Goal: Information Seeking & Learning: Learn about a topic

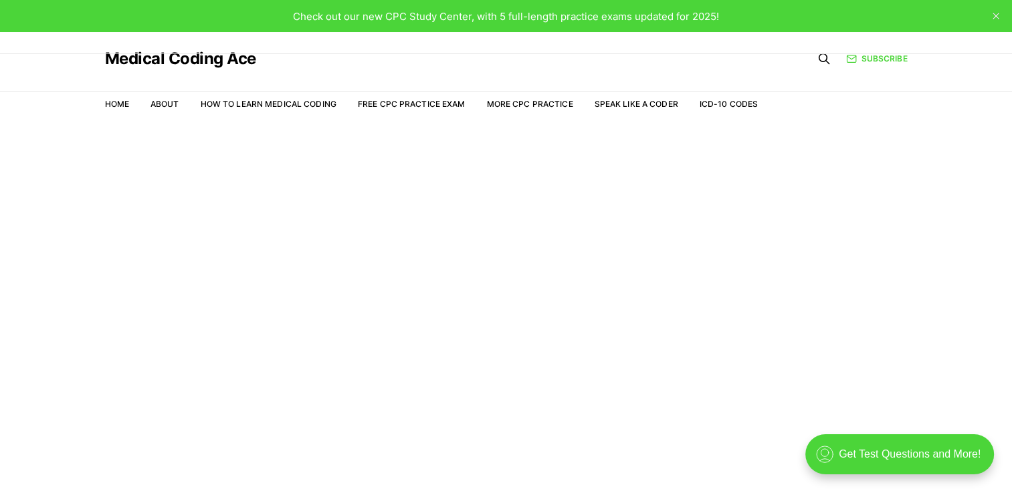
scroll to position [32, 0]
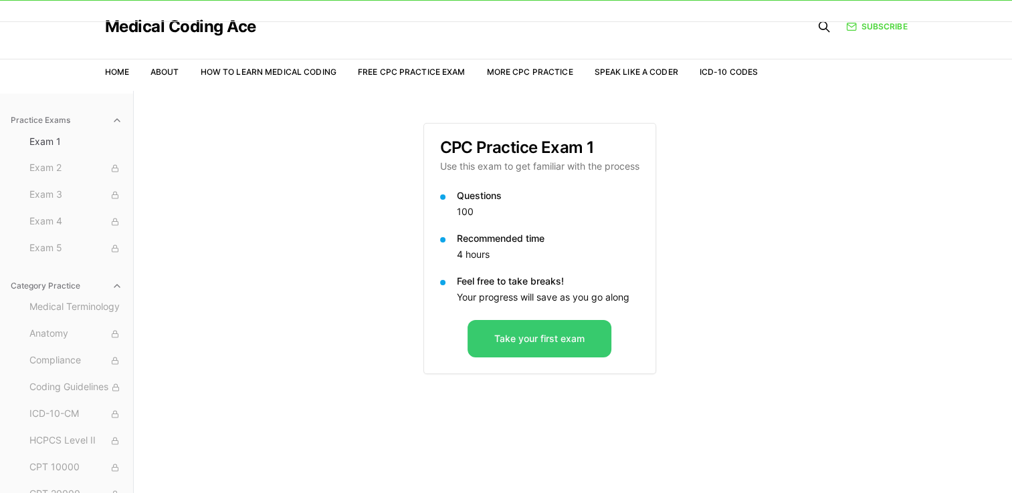
click at [555, 343] on button "Take your first exam" at bounding box center [539, 338] width 144 height 37
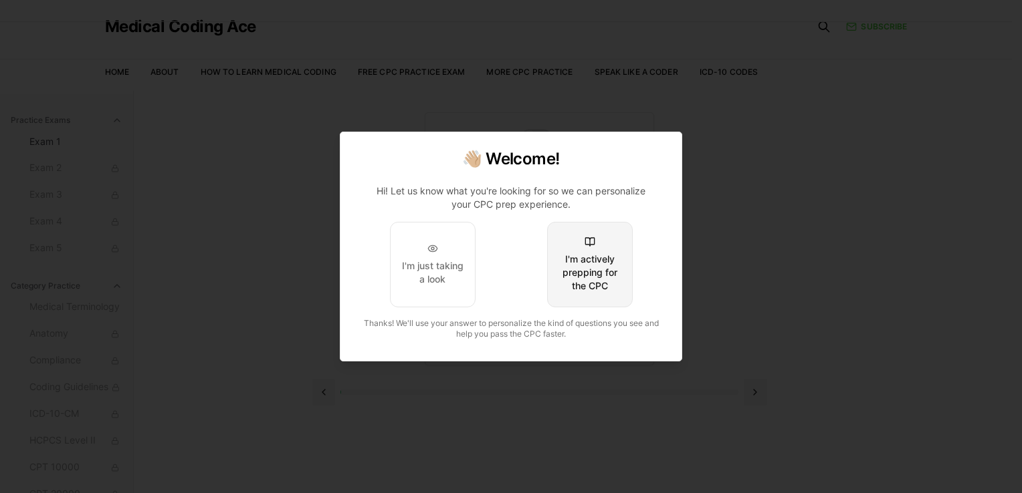
click at [583, 273] on div "I'm actively prepping for the CPC" at bounding box center [589, 273] width 63 height 40
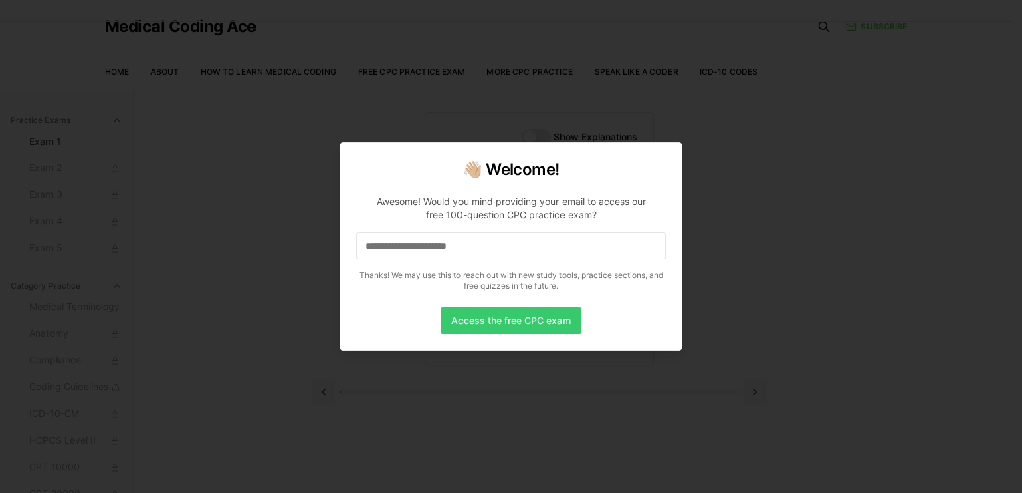
click at [513, 321] on button "Access the free CPC exam" at bounding box center [511, 321] width 140 height 27
click at [401, 244] on input at bounding box center [510, 246] width 309 height 27
click at [511, 320] on button "Access the free CPC exam" at bounding box center [511, 321] width 140 height 27
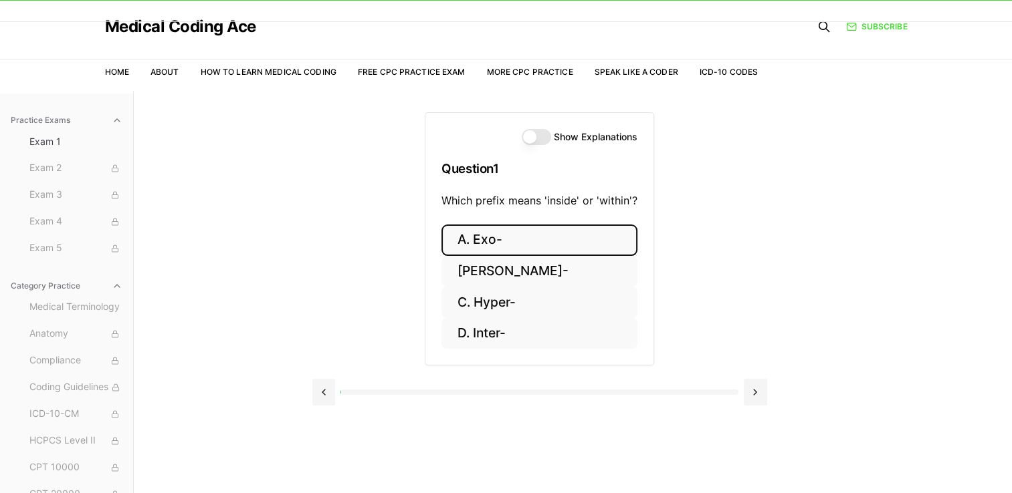
click at [532, 242] on button "A. Exo-" at bounding box center [539, 240] width 196 height 31
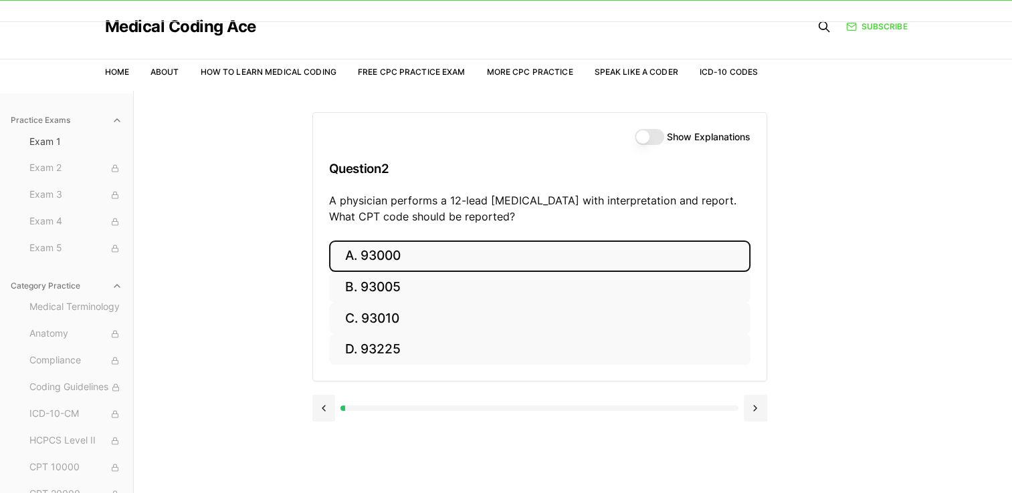
click at [547, 251] on button "A. 93000" at bounding box center [539, 256] width 421 height 31
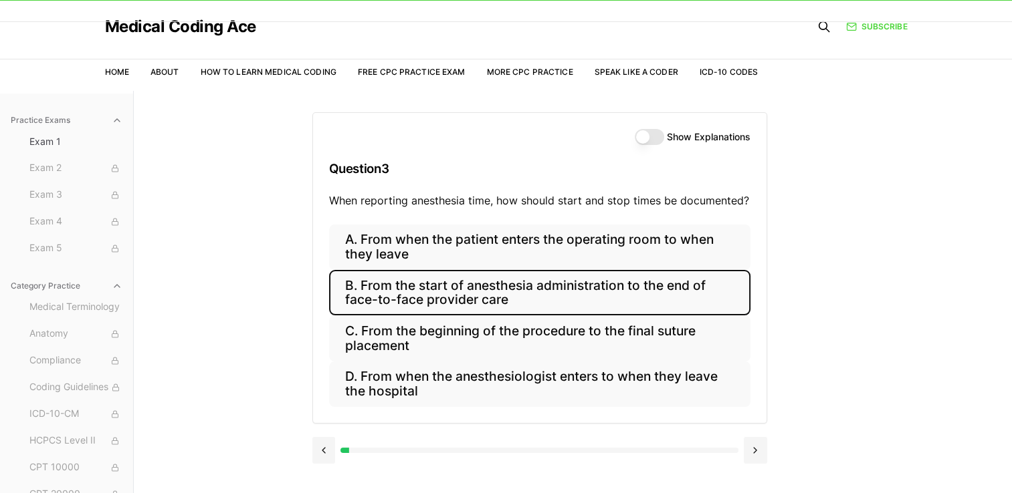
click at [528, 292] on button "B. From the start of anesthesia administration to the end of face-to-face provi…" at bounding box center [539, 292] width 421 height 45
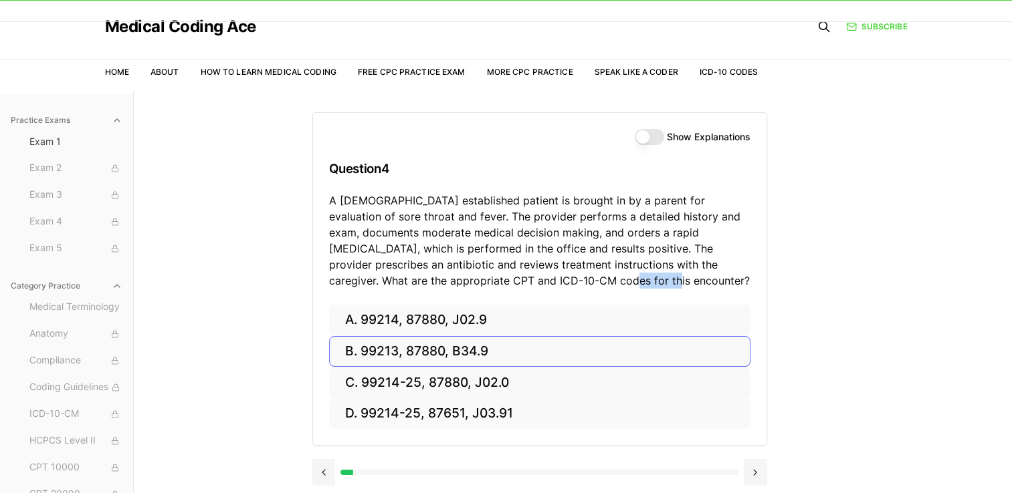
click at [528, 292] on div "Show Explanations Question 4 A [DEMOGRAPHIC_DATA] established patient is brough…" at bounding box center [539, 209] width 453 height 192
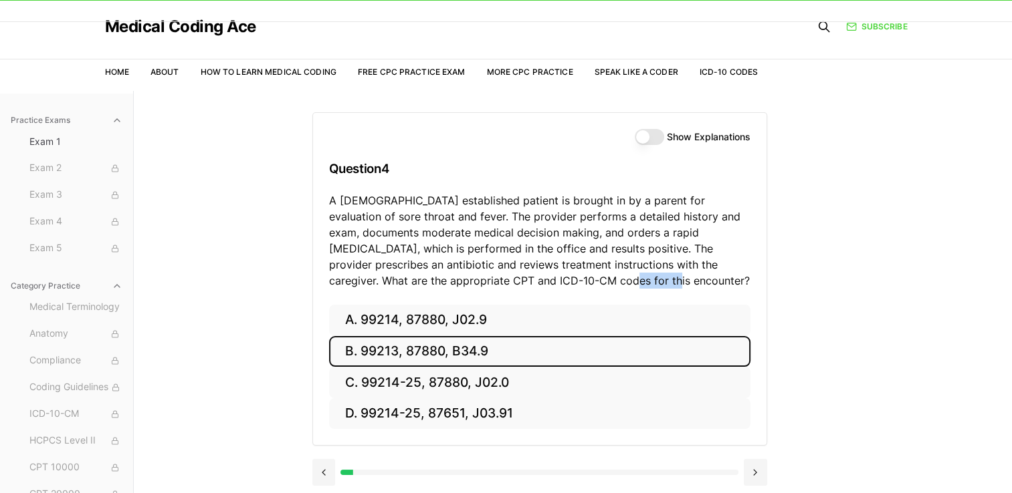
drag, startPoint x: 528, startPoint y: 292, endPoint x: 552, endPoint y: 340, distance: 52.9
click at [552, 340] on button "B. 99213, 87880, B34.9" at bounding box center [539, 351] width 421 height 31
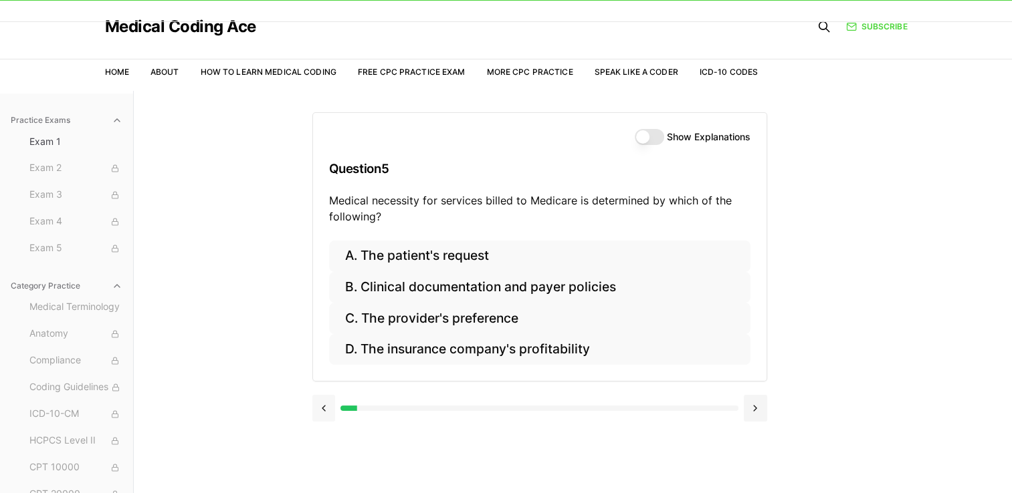
click at [322, 406] on button at bounding box center [323, 408] width 23 height 27
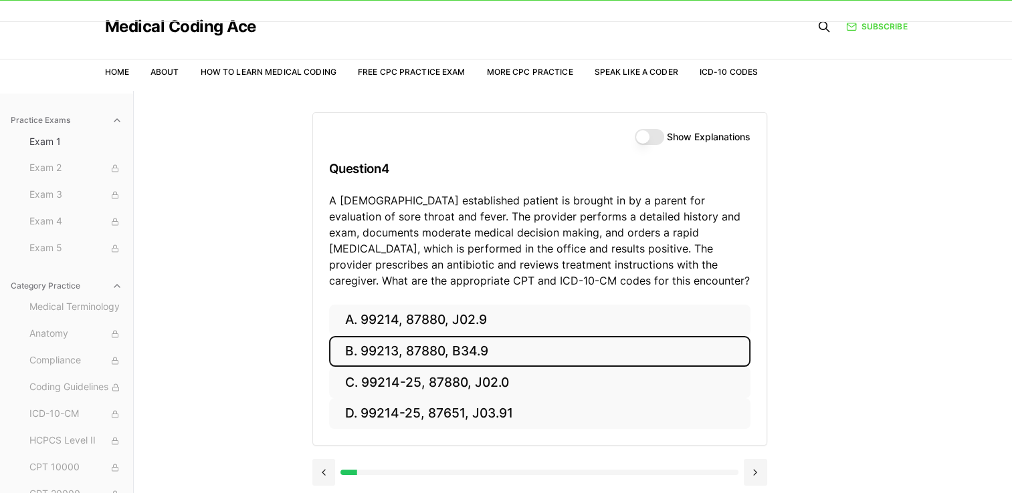
click at [509, 221] on p "A [DEMOGRAPHIC_DATA] established patient is brought in by a parent for evaluati…" at bounding box center [539, 241] width 421 height 96
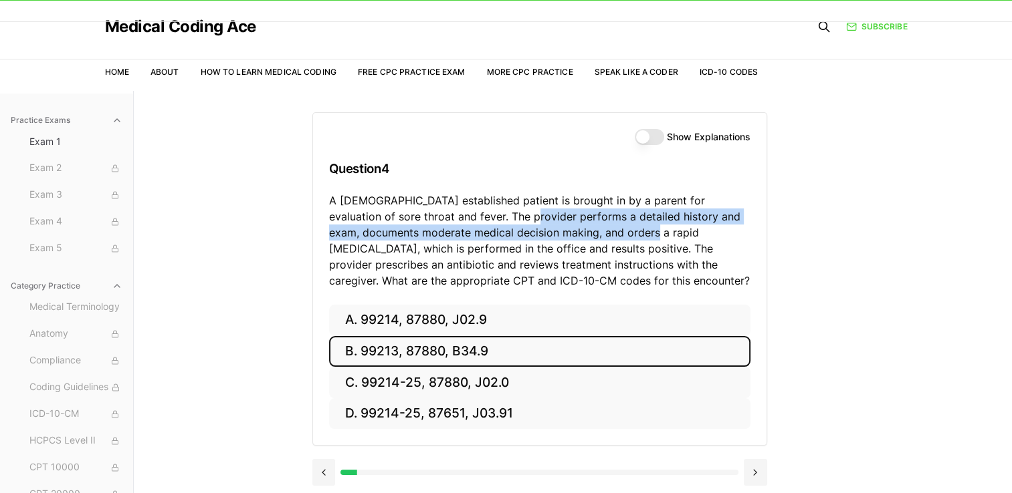
drag, startPoint x: 509, startPoint y: 221, endPoint x: 586, endPoint y: 227, distance: 77.1
click at [586, 227] on p "A [DEMOGRAPHIC_DATA] established patient is brought in by a parent for evaluati…" at bounding box center [539, 241] width 421 height 96
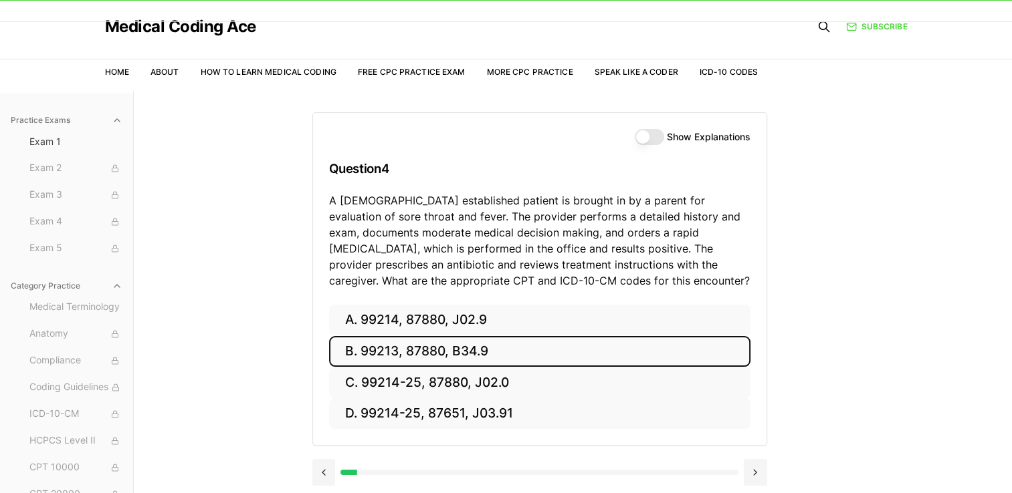
drag, startPoint x: 586, startPoint y: 227, endPoint x: 584, endPoint y: 255, distance: 28.1
click at [584, 255] on p "A [DEMOGRAPHIC_DATA] established patient is brought in by a parent for evaluati…" at bounding box center [539, 241] width 421 height 96
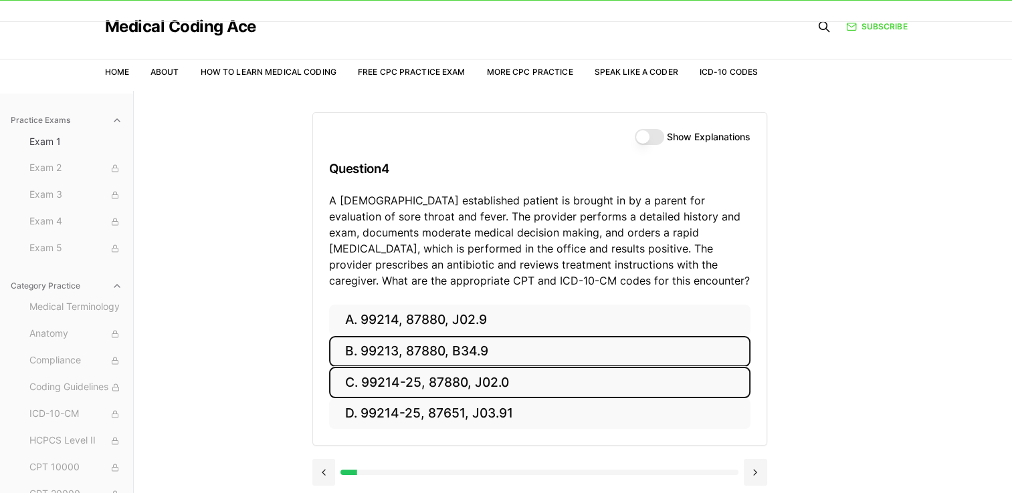
click at [513, 369] on button "C. 99214-25, 87880, J02.0" at bounding box center [539, 382] width 421 height 31
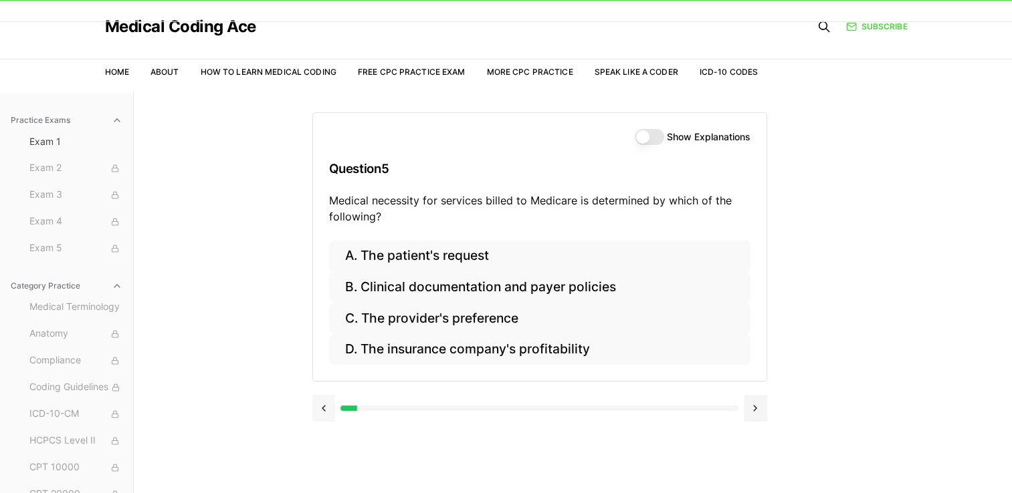
click at [325, 409] on button at bounding box center [323, 408] width 23 height 27
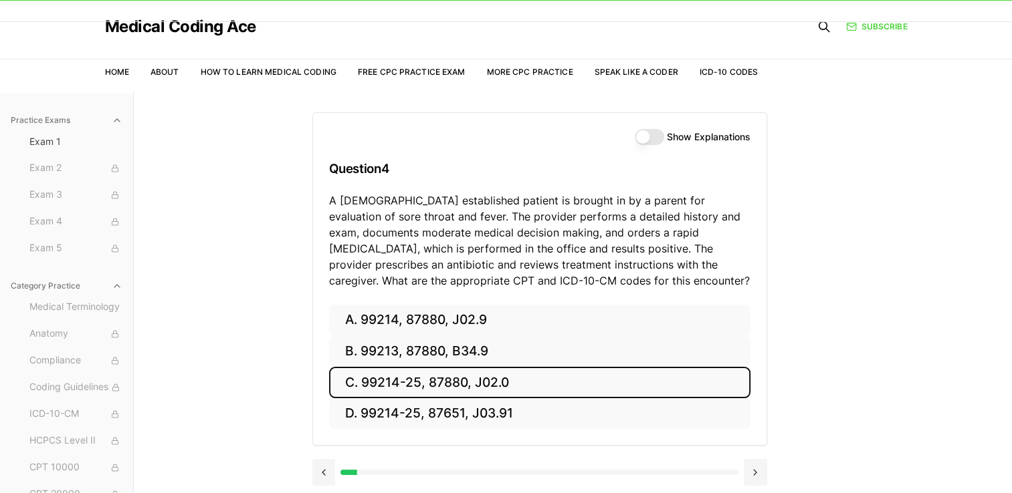
click at [524, 381] on button "C. 99214-25, 87880, J02.0" at bounding box center [539, 382] width 421 height 31
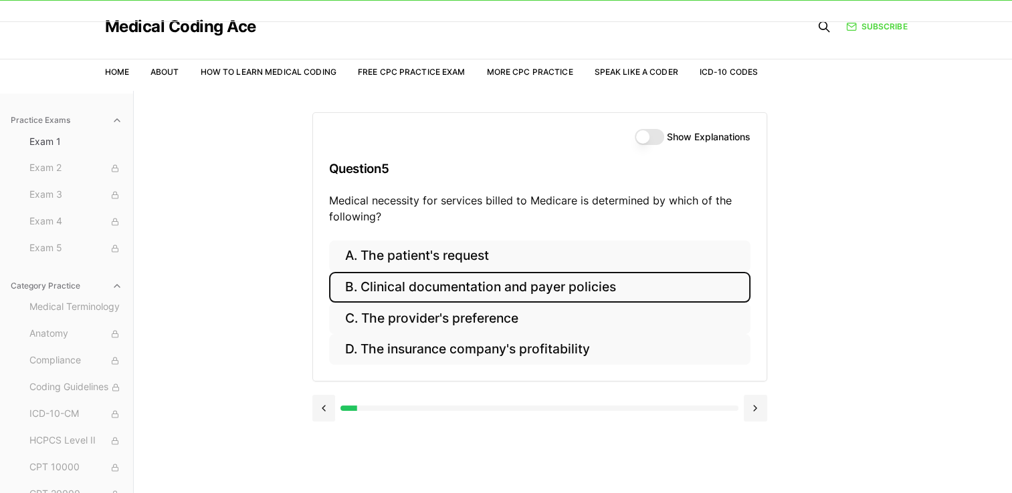
click at [434, 293] on button "B. Clinical documentation and payer policies" at bounding box center [539, 287] width 421 height 31
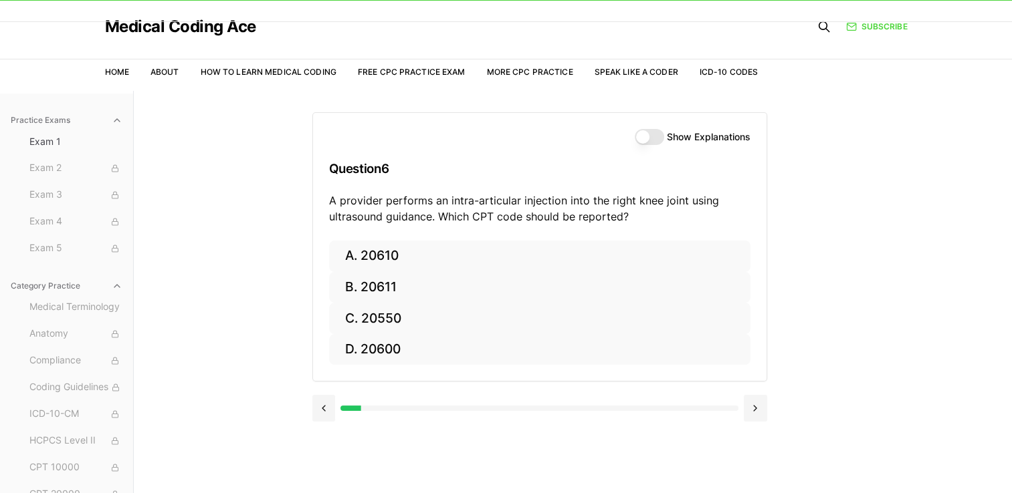
click at [390, 209] on p "A provider performs an intra-articular injection into the right knee joint usin…" at bounding box center [539, 209] width 421 height 32
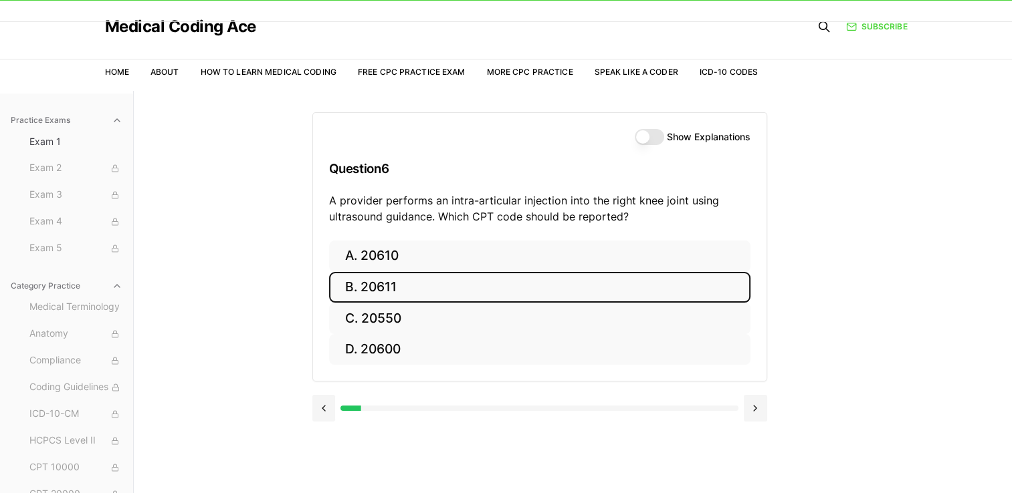
click at [350, 289] on button "B. 20611" at bounding box center [539, 287] width 421 height 31
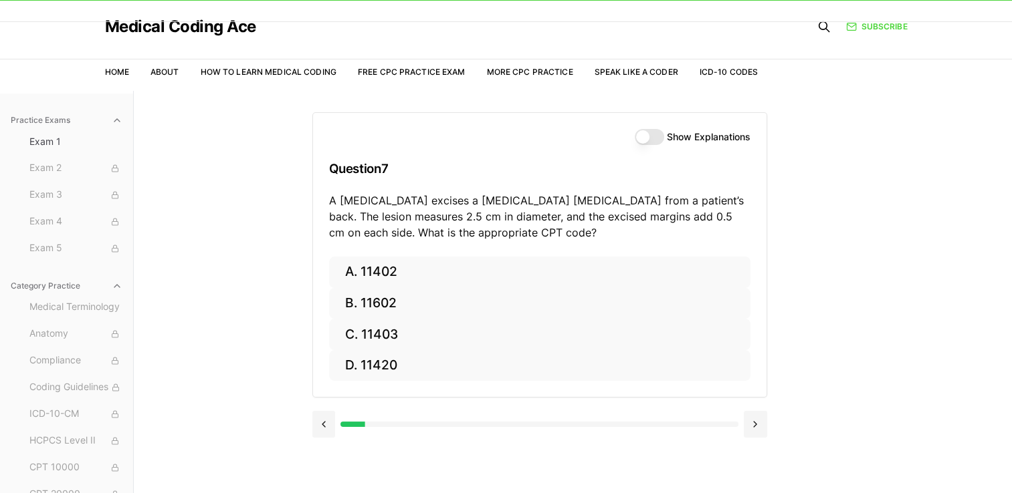
click at [637, 140] on button "Show Explanations" at bounding box center [648, 137] width 29 height 16
click at [652, 135] on button "Show Explanations" at bounding box center [648, 137] width 29 height 16
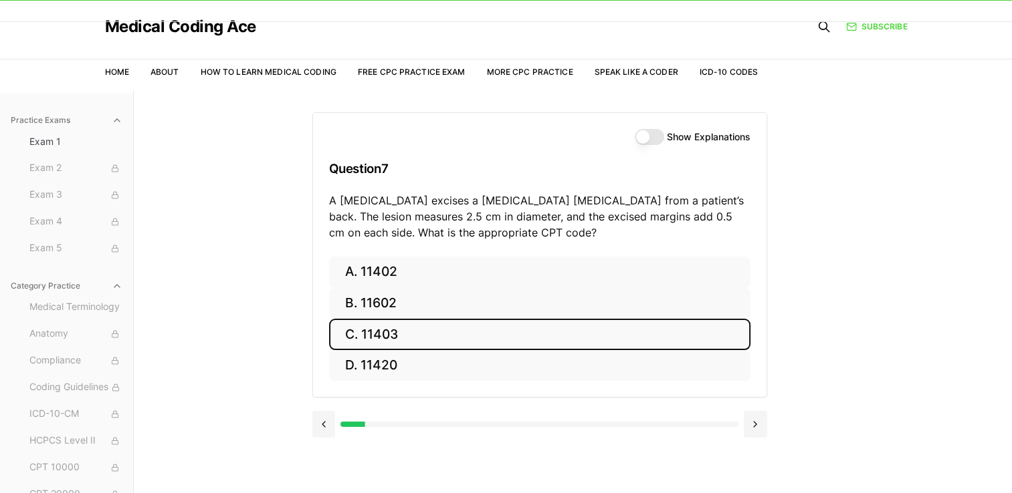
click at [350, 334] on button "C. 11403" at bounding box center [539, 334] width 421 height 31
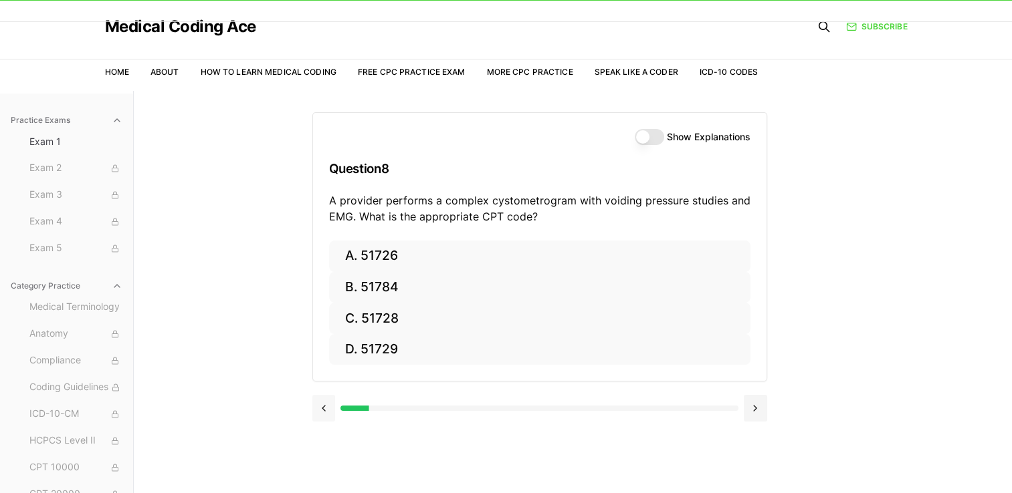
click at [322, 402] on button at bounding box center [323, 408] width 23 height 27
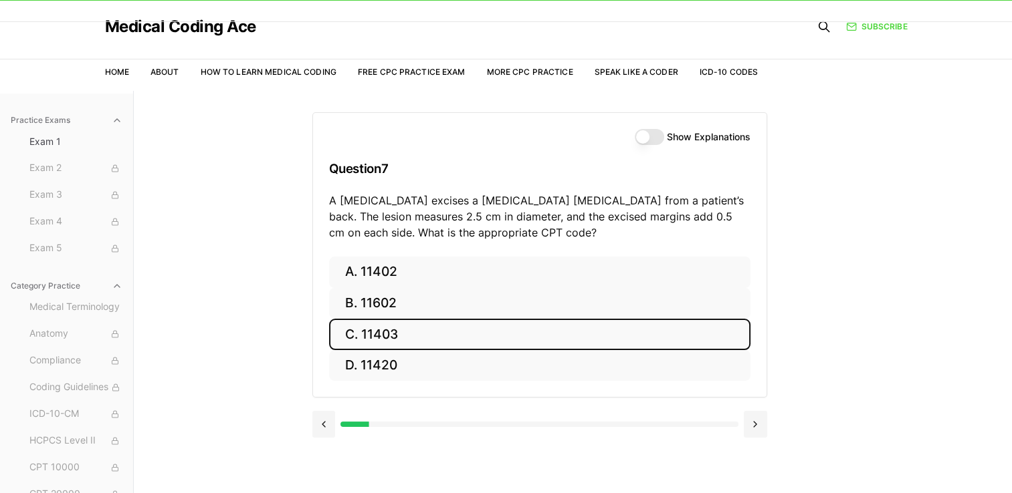
click at [449, 328] on button "C. 11403" at bounding box center [539, 334] width 421 height 31
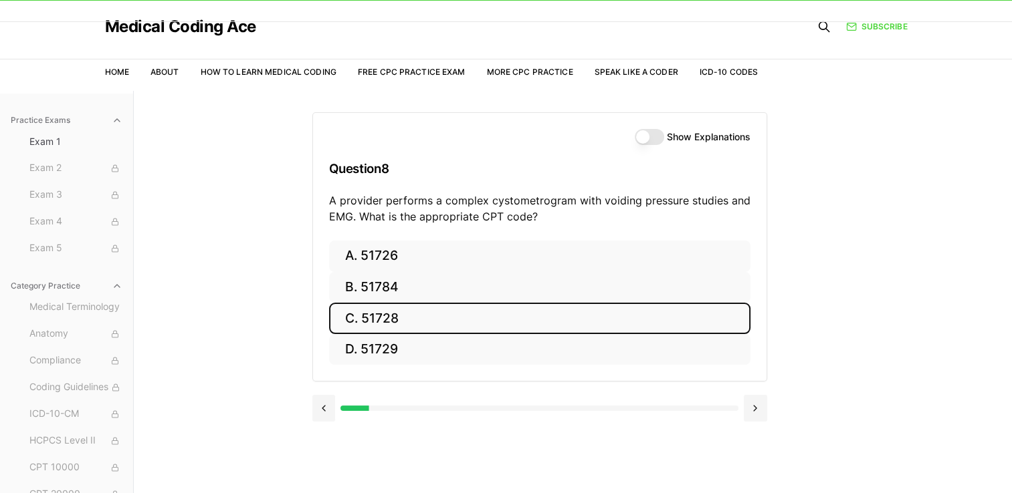
click at [366, 322] on button "C. 51728" at bounding box center [539, 318] width 421 height 31
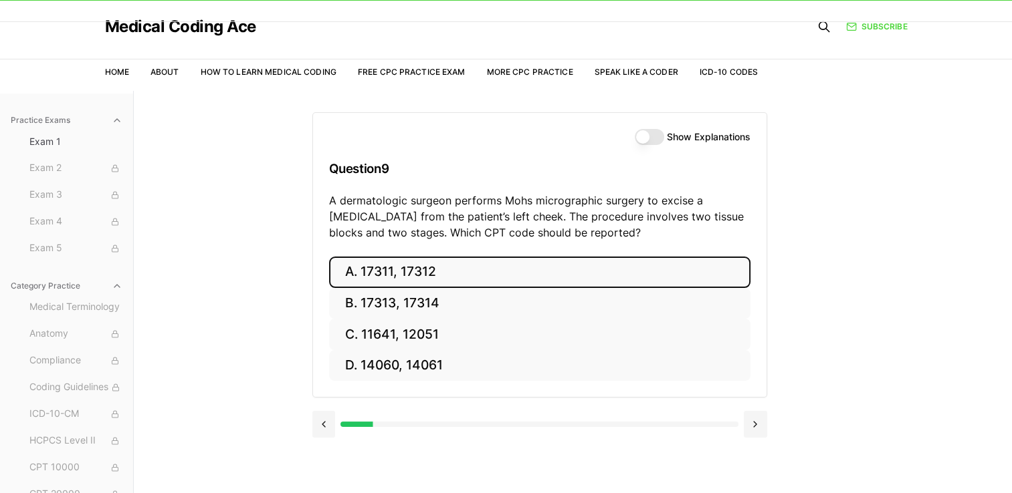
click at [408, 273] on button "A. 17311, 17312" at bounding box center [539, 272] width 421 height 31
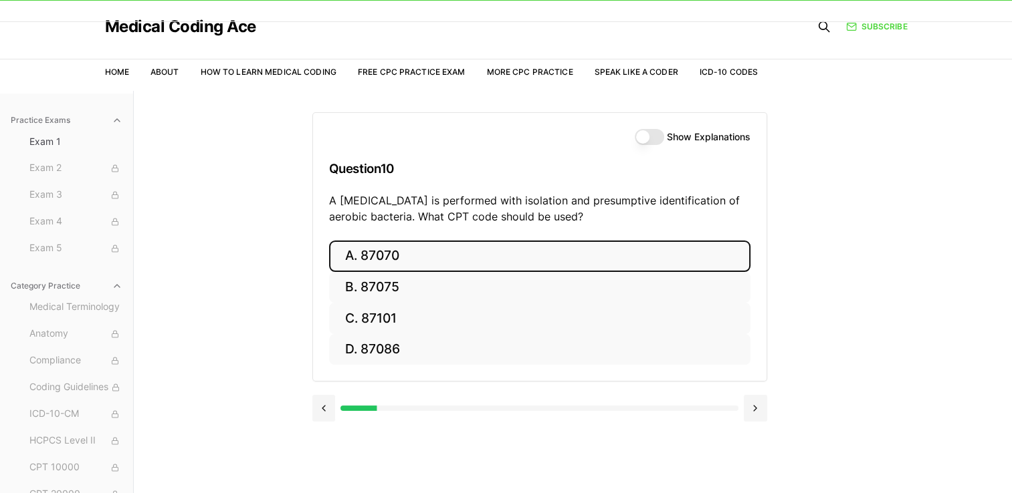
click at [364, 257] on button "A. 87070" at bounding box center [539, 256] width 421 height 31
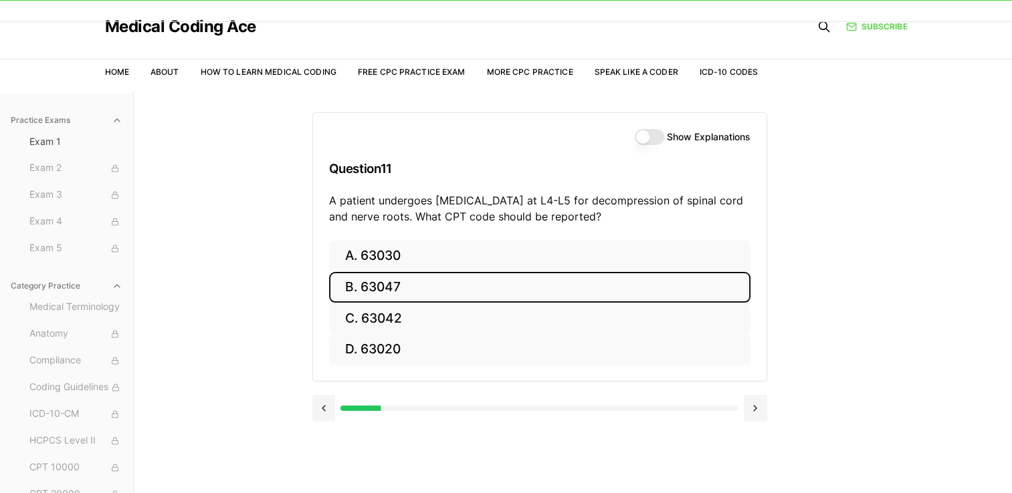
click at [369, 283] on button "B. 63047" at bounding box center [539, 287] width 421 height 31
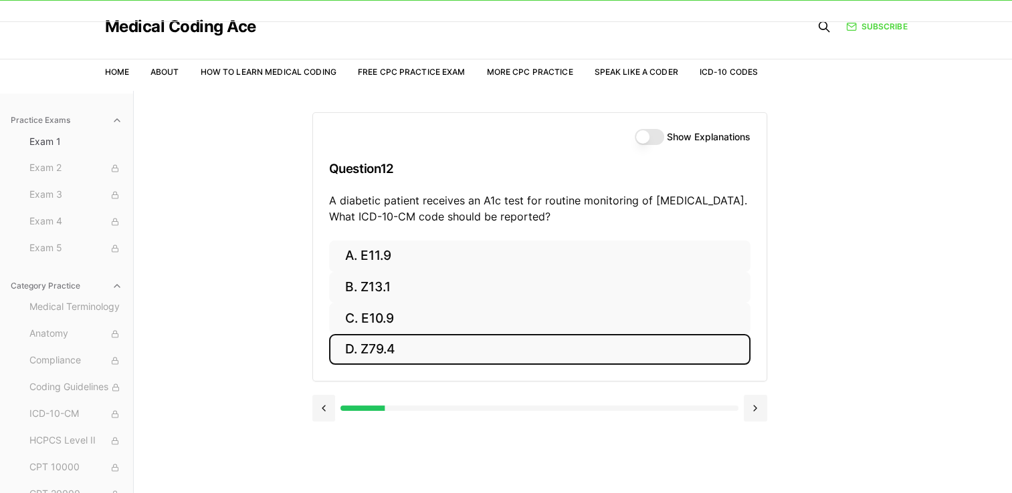
click at [364, 344] on button "D. Z79.4" at bounding box center [539, 349] width 421 height 31
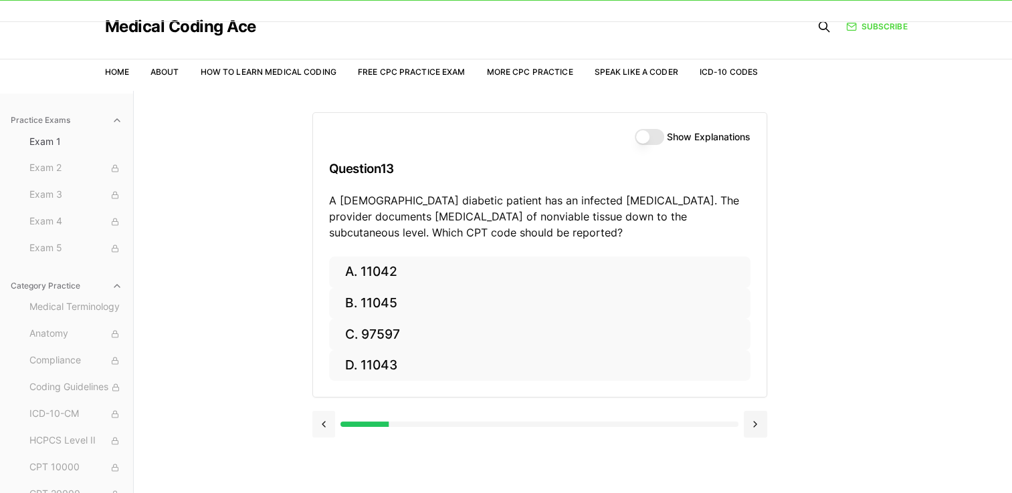
click at [320, 421] on button at bounding box center [323, 424] width 23 height 27
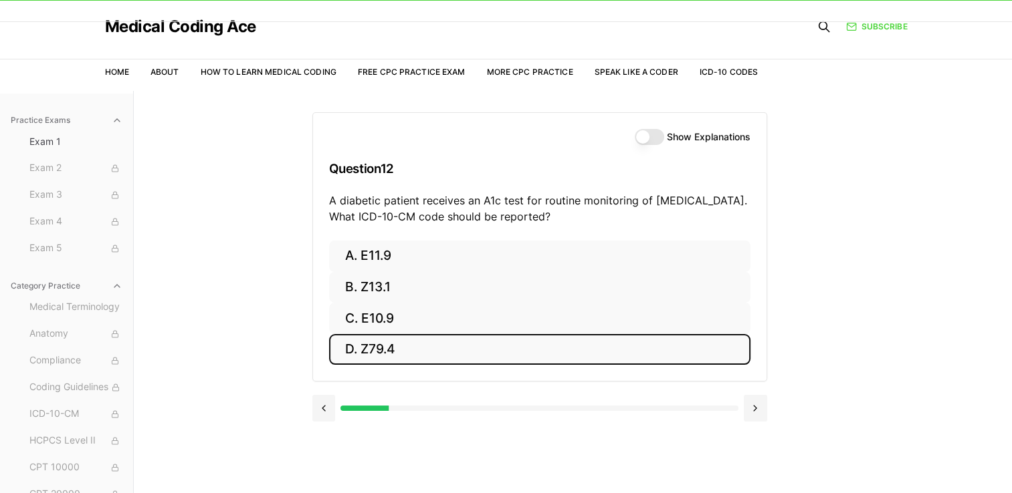
click at [371, 350] on button "D. Z79.4" at bounding box center [539, 349] width 421 height 31
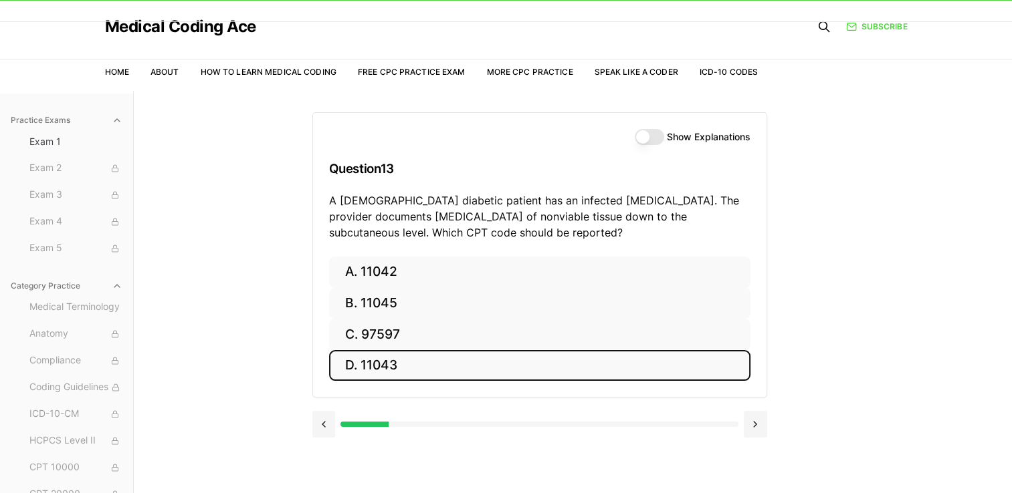
click at [415, 368] on button "D. 11043" at bounding box center [539, 365] width 421 height 31
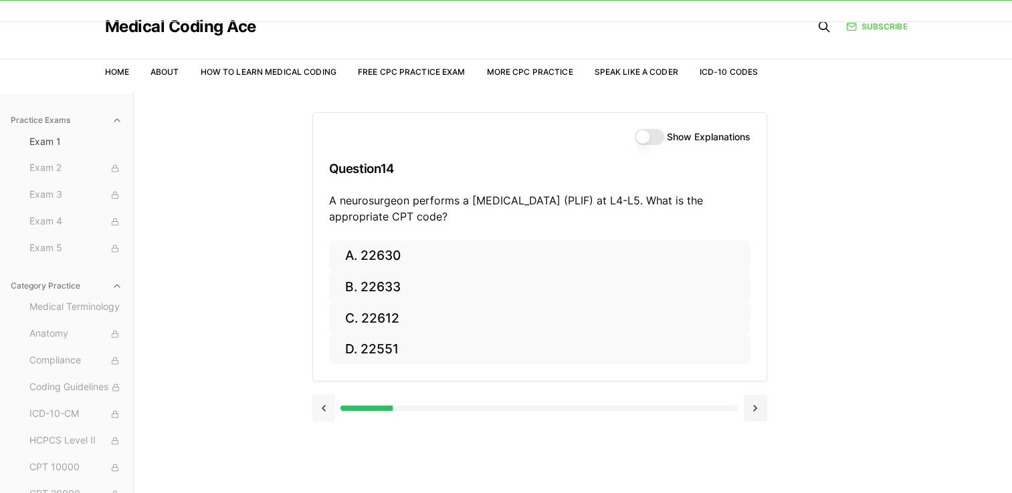
click at [324, 412] on button at bounding box center [323, 408] width 23 height 27
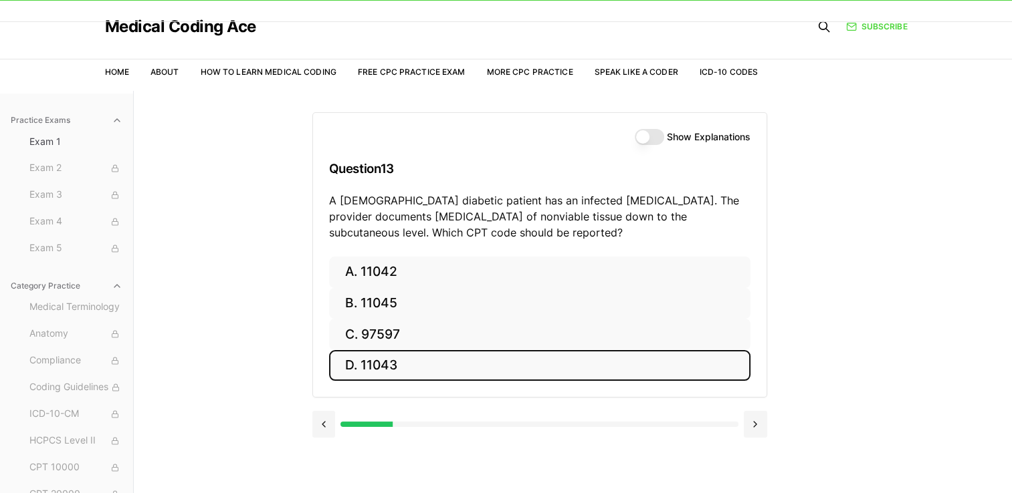
click at [368, 376] on button "D. 11043" at bounding box center [539, 365] width 421 height 31
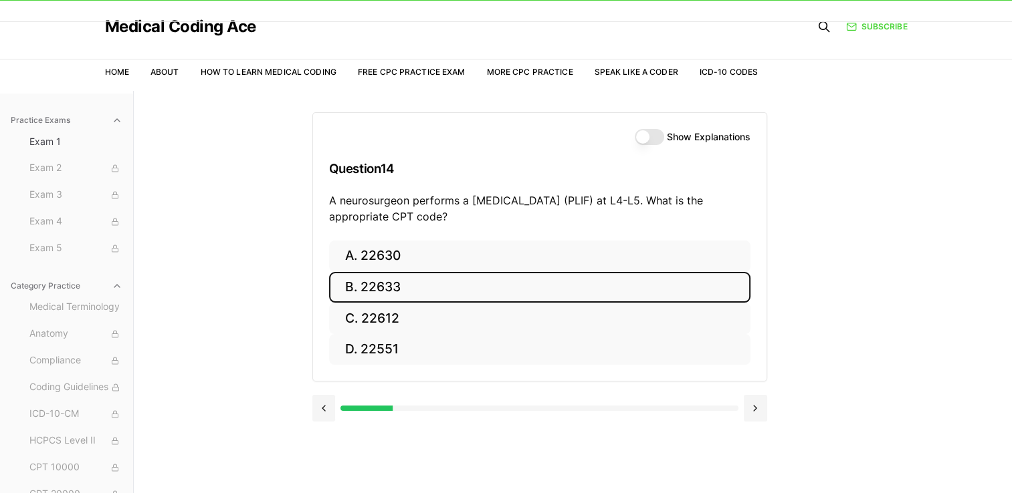
click at [350, 285] on button "B. 22633" at bounding box center [539, 287] width 421 height 31
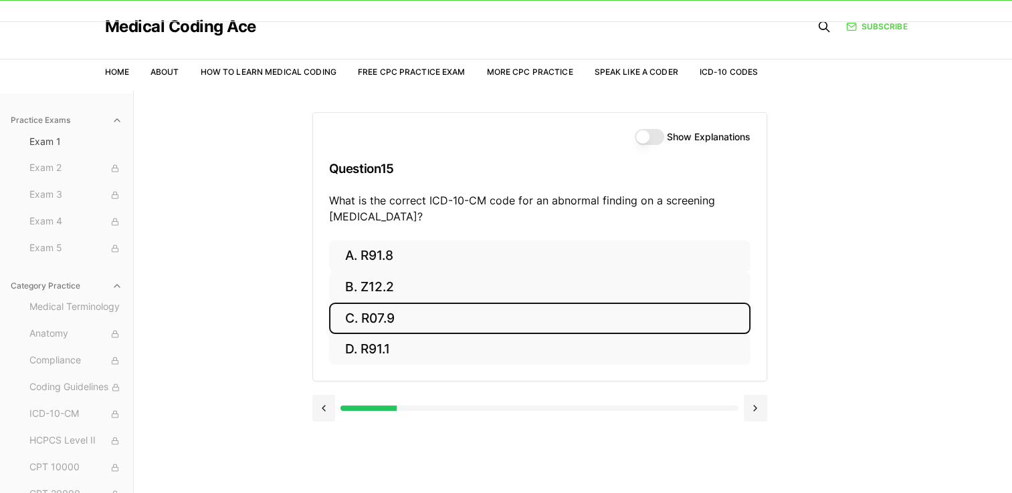
click at [385, 322] on button "C. R07.9" at bounding box center [539, 318] width 421 height 31
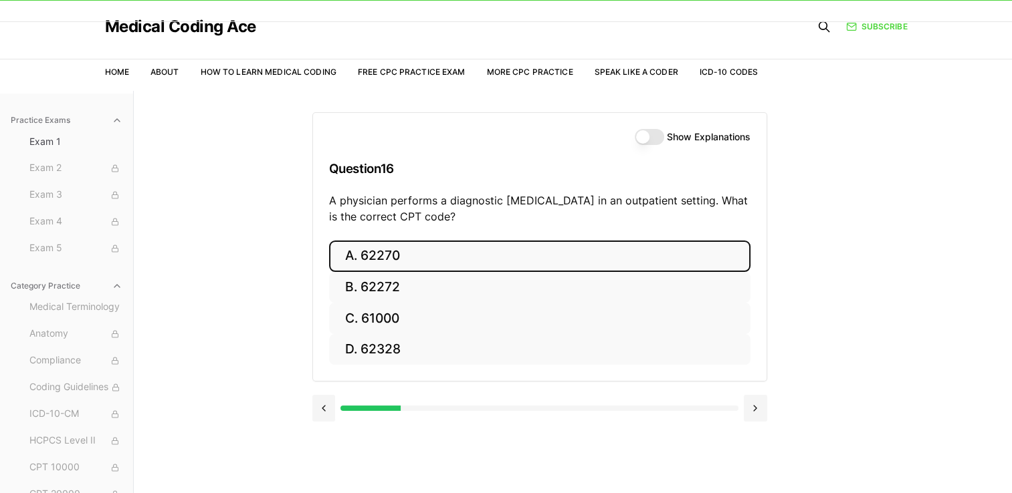
click at [385, 249] on button "A. 62270" at bounding box center [539, 256] width 421 height 31
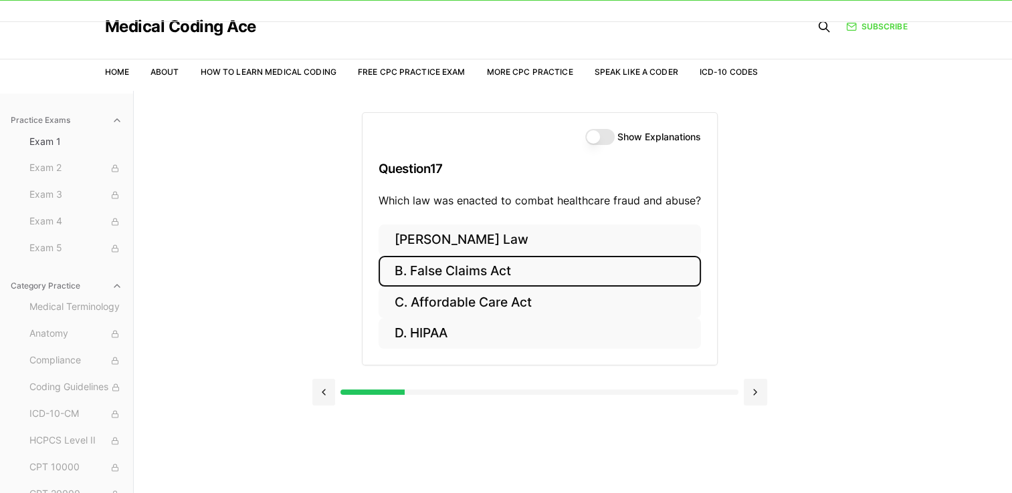
click at [435, 269] on button "B. False Claims Act" at bounding box center [539, 271] width 322 height 31
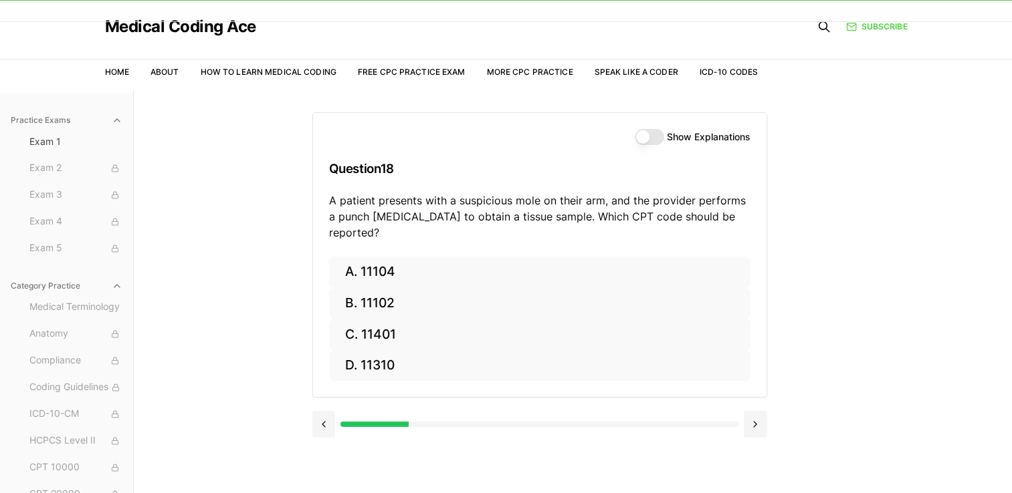
click at [618, 215] on p "A patient presents with a suspicious mole on their arm, and the provider perfor…" at bounding box center [539, 217] width 421 height 48
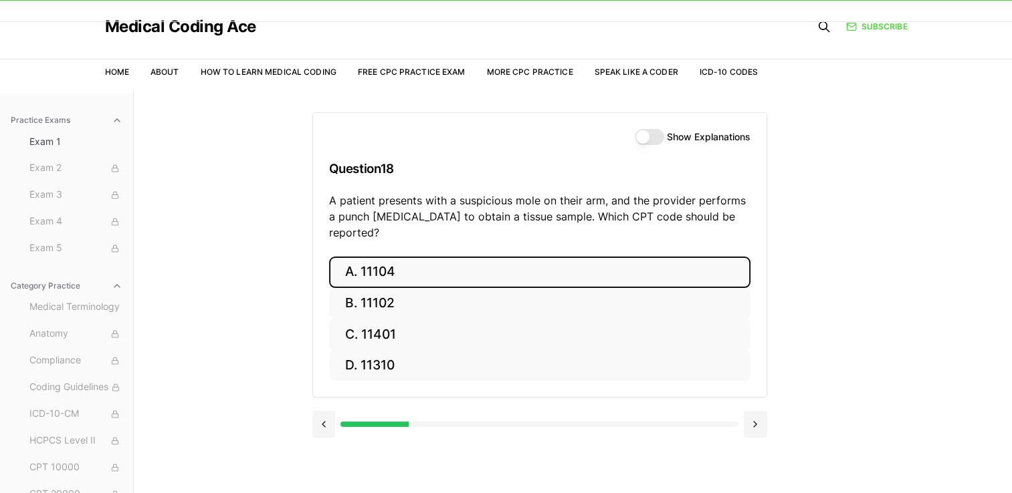
click at [361, 261] on button "A. 11104" at bounding box center [539, 272] width 421 height 31
click at [529, 270] on button "A. S52.501A" at bounding box center [539, 272] width 421 height 31
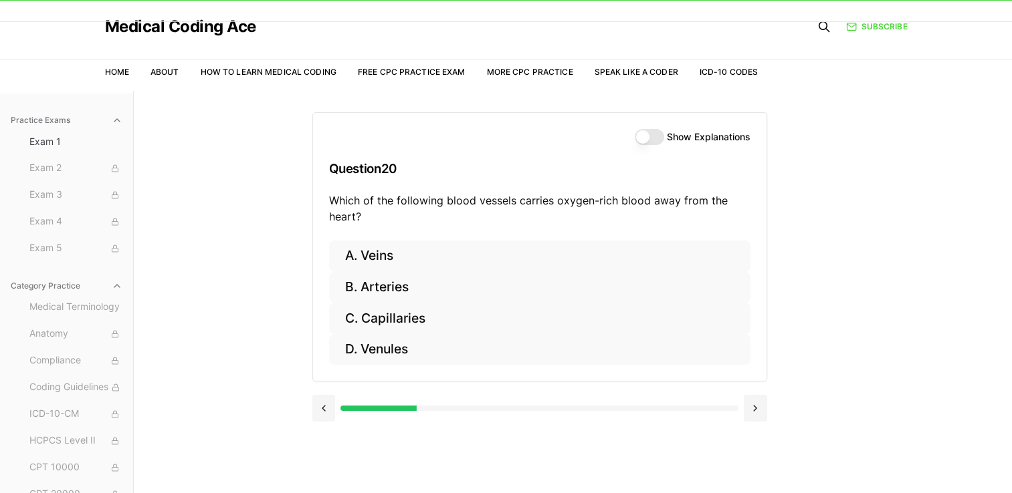
click at [553, 217] on p "Which of the following blood vessels carries oxygen-rich blood away from the he…" at bounding box center [539, 209] width 421 height 32
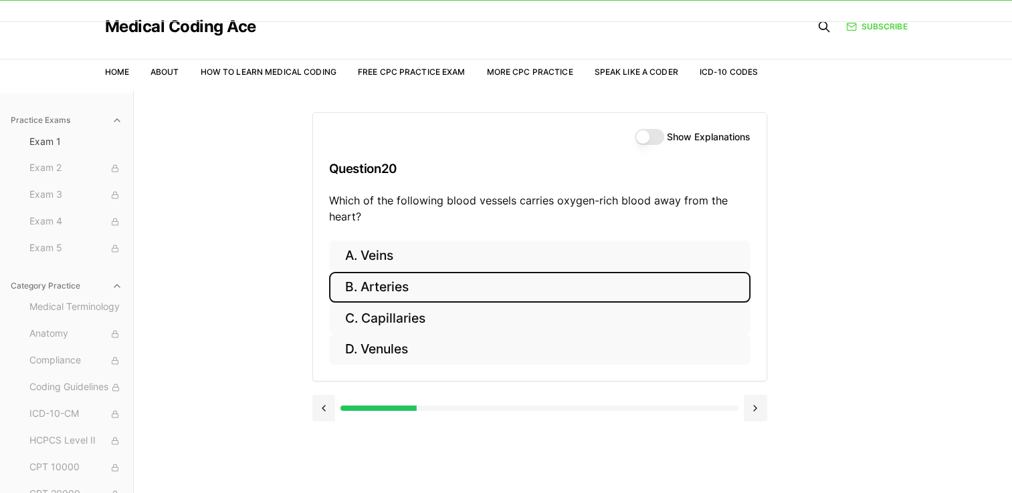
click at [473, 287] on button "B. Arteries" at bounding box center [539, 287] width 421 height 31
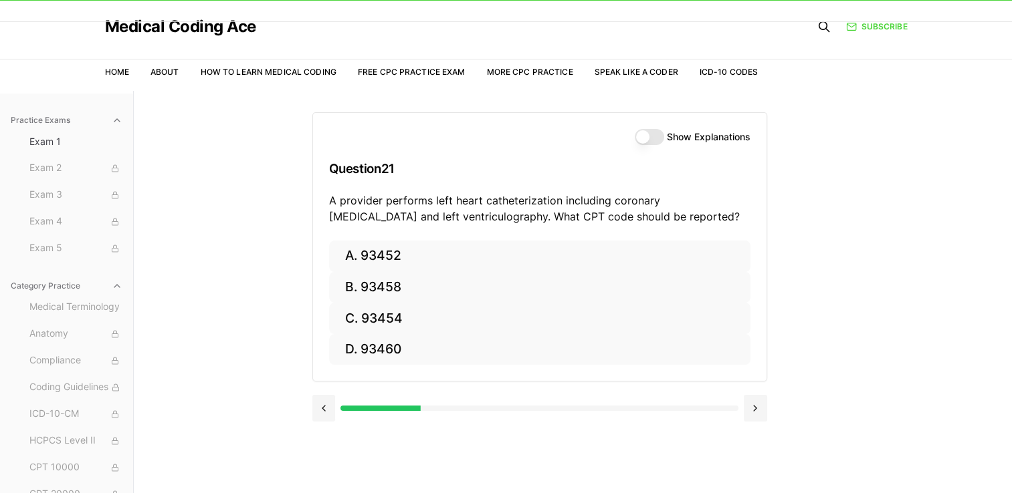
click at [374, 209] on p "A provider performs left heart catheterization including coronary [MEDICAL_DATA…" at bounding box center [539, 209] width 421 height 32
click at [465, 217] on p "A provider performs left heart catheterization including coronary [MEDICAL_DATA…" at bounding box center [539, 209] width 421 height 32
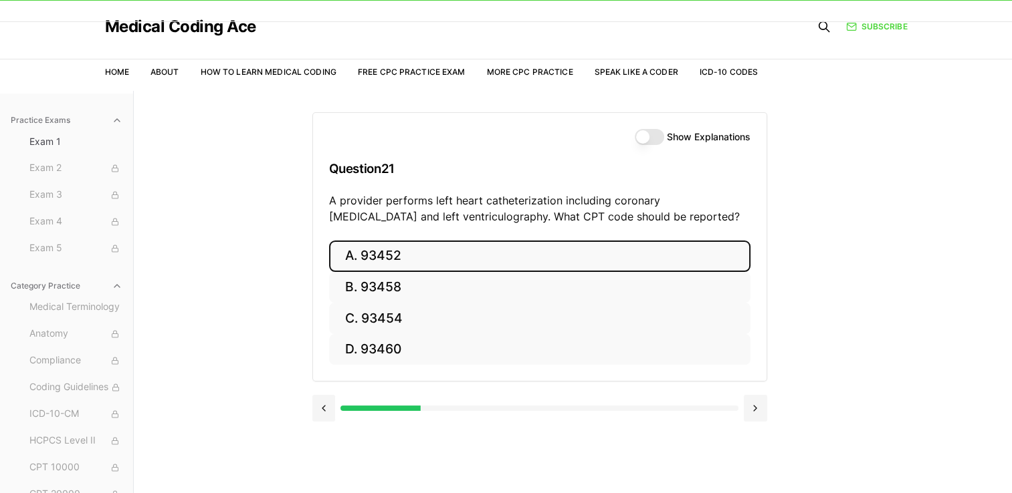
click at [396, 259] on button "A. 93452" at bounding box center [539, 256] width 421 height 31
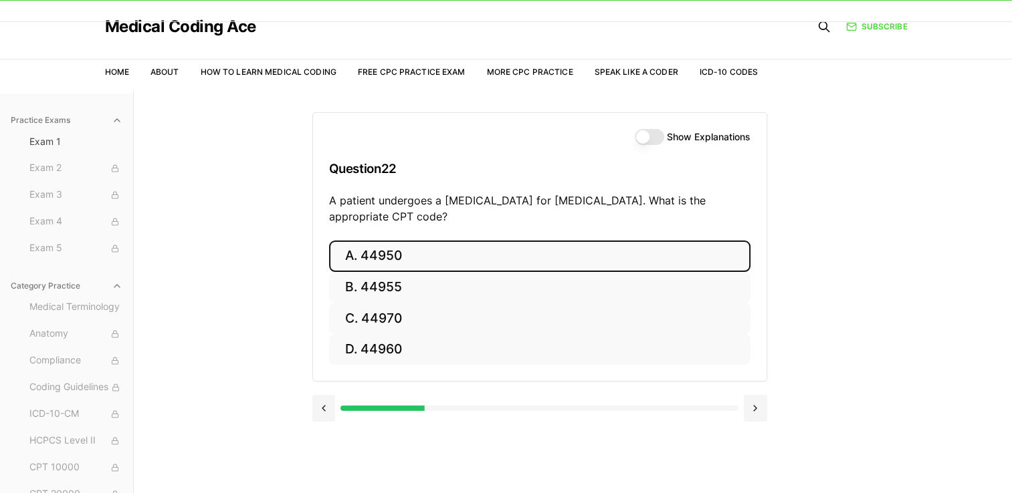
drag, startPoint x: 455, startPoint y: 255, endPoint x: 480, endPoint y: 216, distance: 46.9
click at [480, 216] on div "Show Explanations Question 22 A patient undergoes a [MEDICAL_DATA] for [MEDICAL…" at bounding box center [539, 246] width 455 height 269
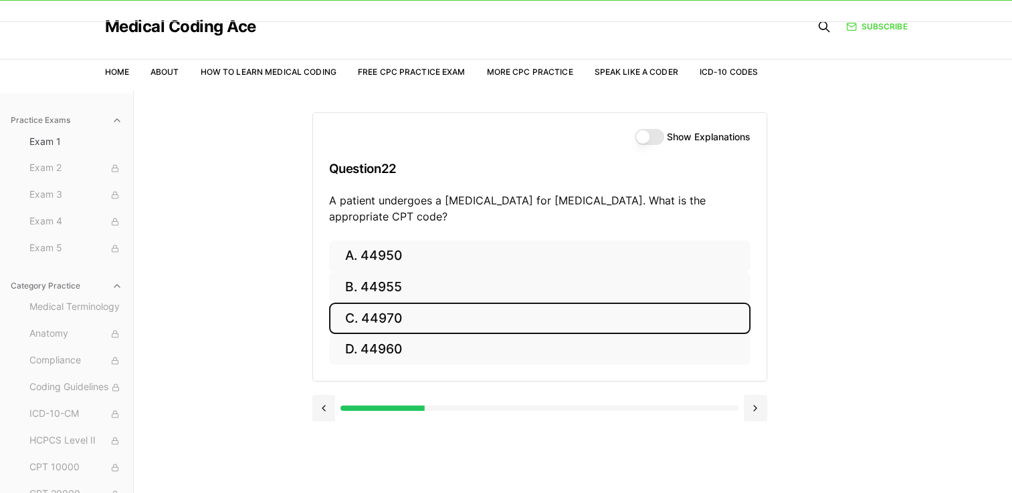
click at [401, 320] on button "C. 44970" at bounding box center [539, 318] width 421 height 31
click at [357, 321] on button "C. 95909" at bounding box center [539, 318] width 421 height 31
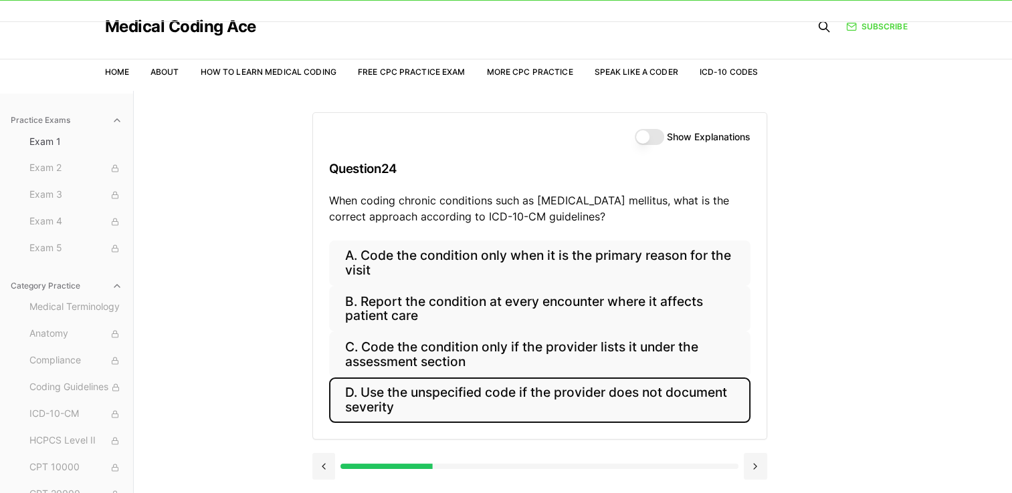
click at [405, 400] on button "D. Use the unspecified code if the provider does not document severity" at bounding box center [539, 400] width 421 height 45
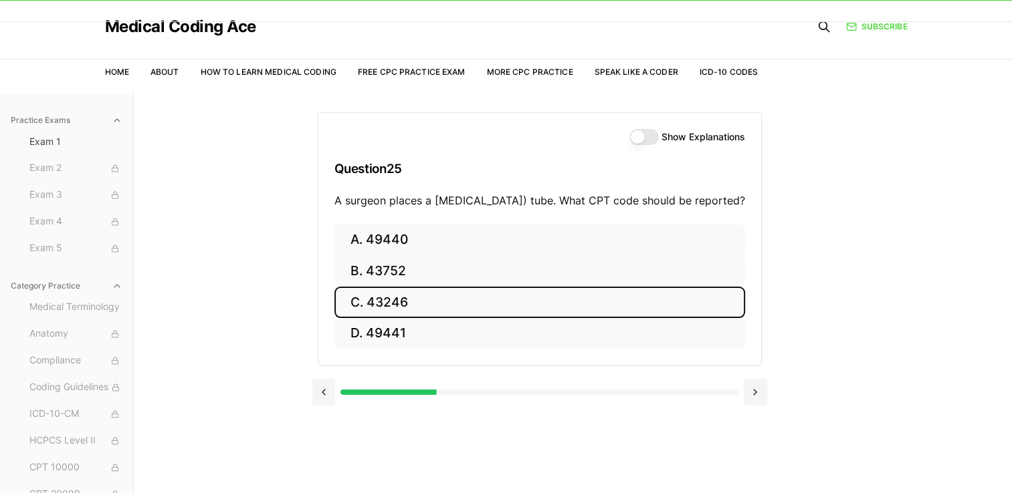
click at [354, 312] on button "C. 43246" at bounding box center [539, 302] width 410 height 31
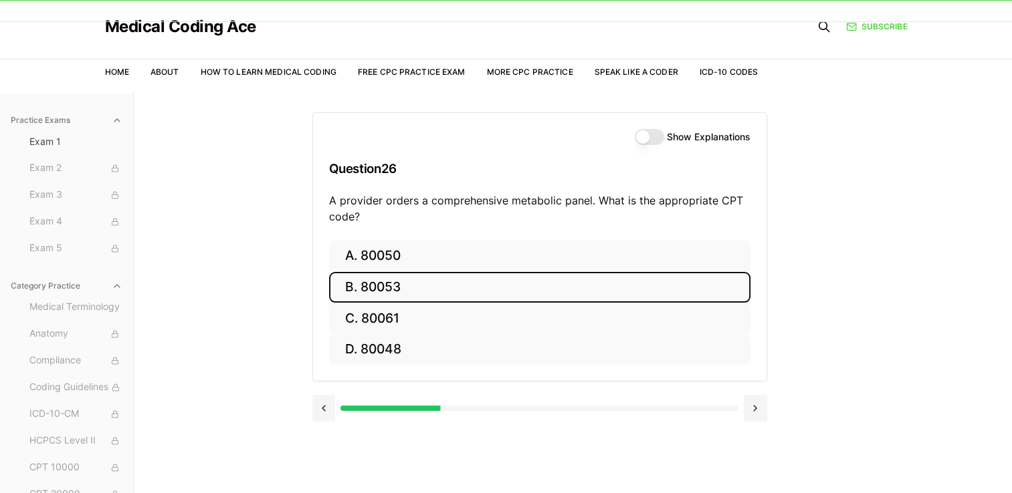
click at [376, 287] on button "B. 80053" at bounding box center [539, 287] width 421 height 31
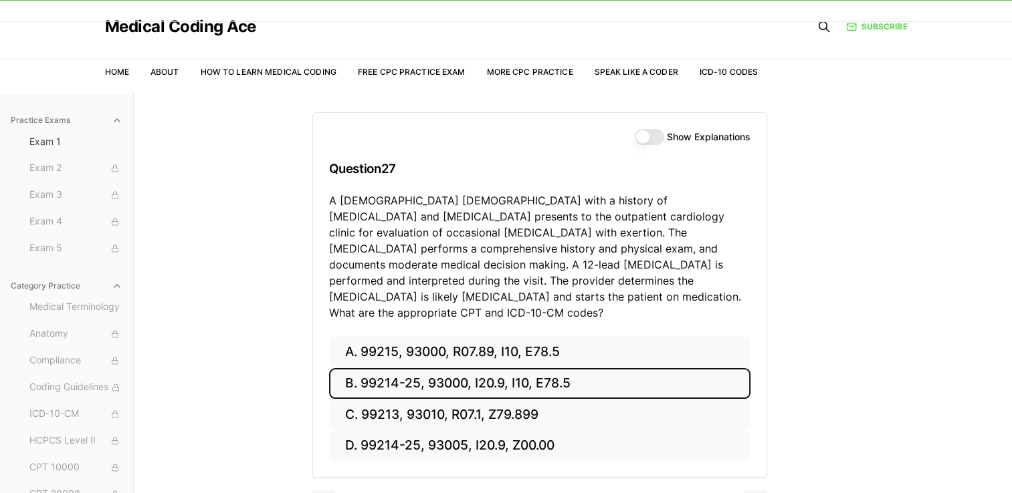
click at [554, 368] on button "B. 99214-25, 93000, I20.9, I10, E78.5" at bounding box center [539, 383] width 421 height 31
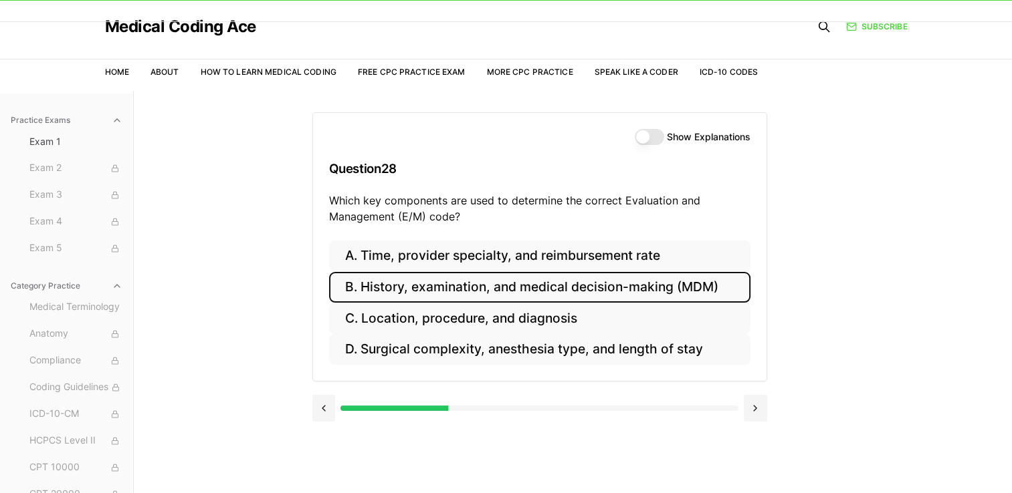
click at [657, 293] on button "B. History, examination, and medical decision-making (MDM)" at bounding box center [539, 287] width 421 height 31
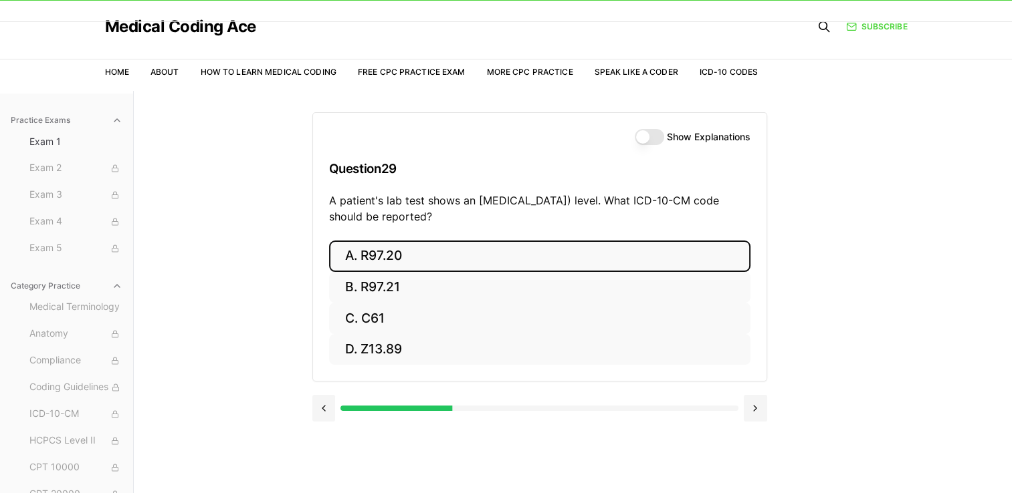
click at [517, 262] on button "A. R97.20" at bounding box center [539, 256] width 421 height 31
click at [538, 249] on button "A. Z23" at bounding box center [539, 256] width 421 height 31
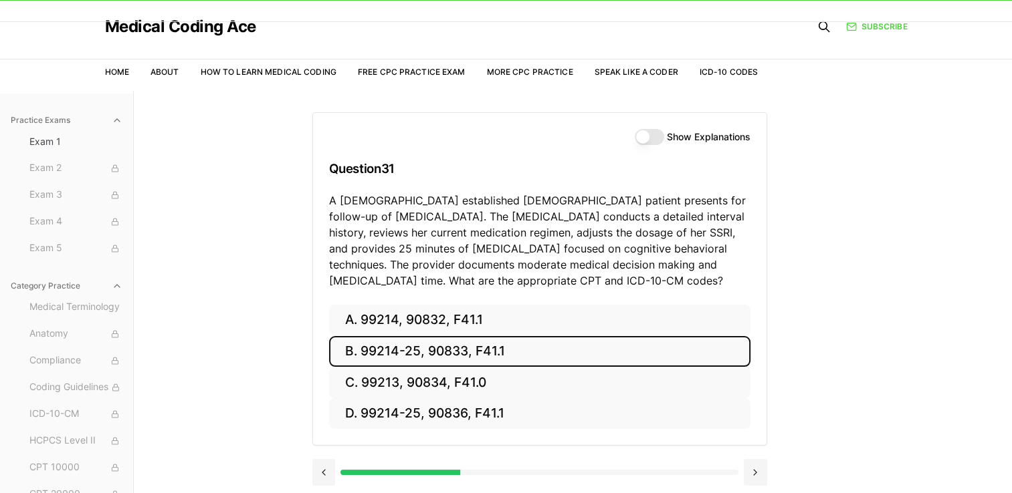
click at [461, 357] on button "B. 99214-25, 90833, F41.1" at bounding box center [539, 351] width 421 height 31
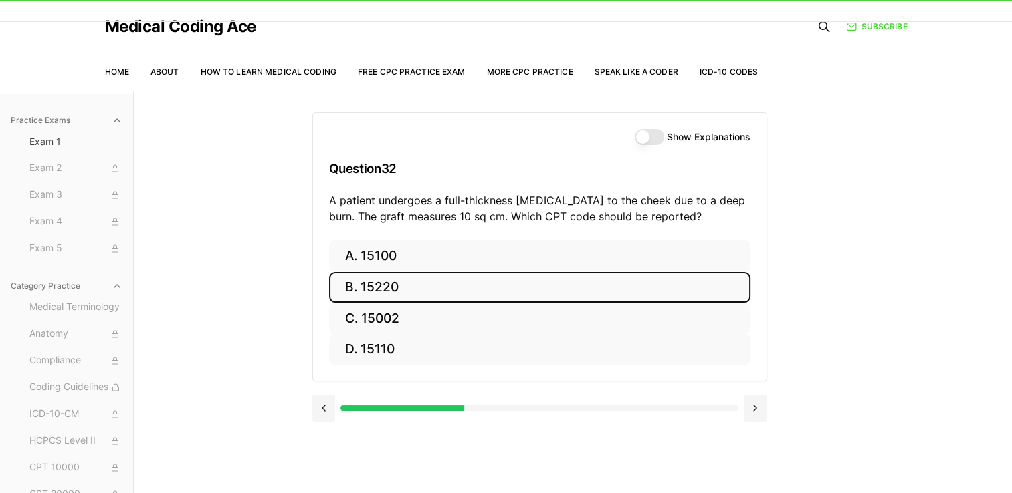
click at [382, 282] on button "B. 15220" at bounding box center [539, 287] width 421 height 31
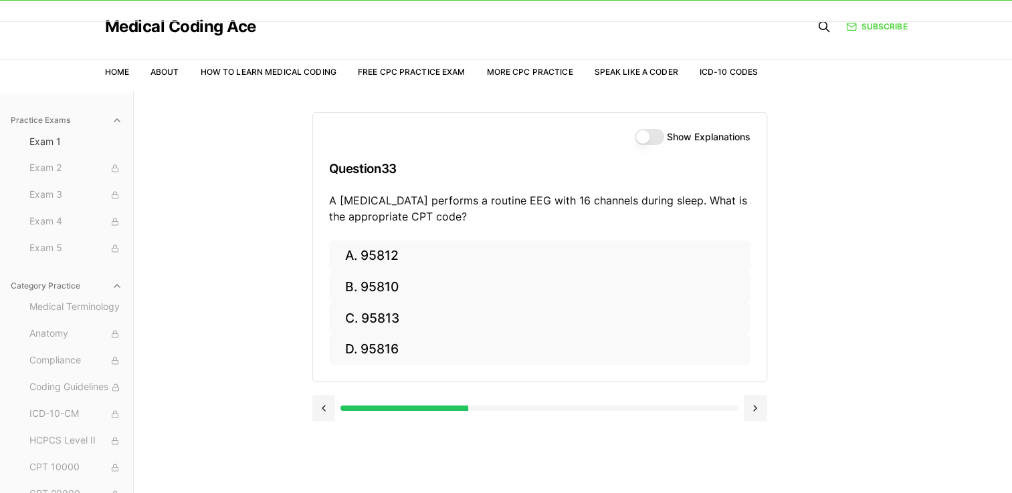
click at [405, 234] on div "Show Explanations Question 33 A [MEDICAL_DATA] performs a routine EEG with 16 c…" at bounding box center [539, 177] width 453 height 128
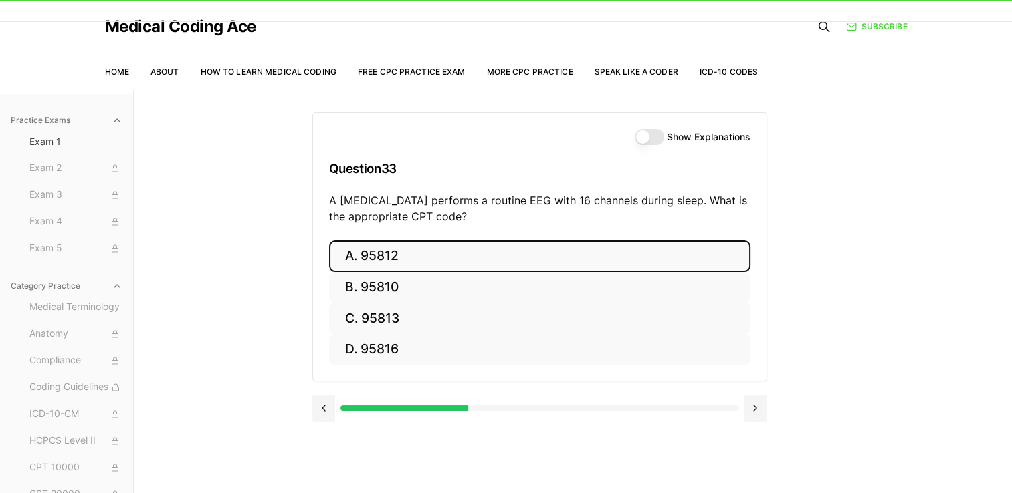
click at [366, 255] on button "A. 95812" at bounding box center [539, 256] width 421 height 31
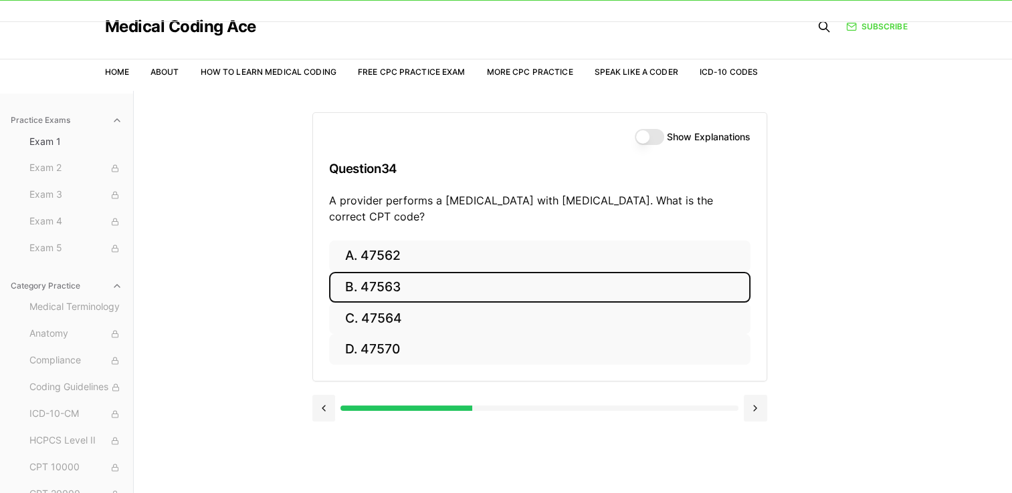
click at [388, 291] on button "B. 47563" at bounding box center [539, 287] width 421 height 31
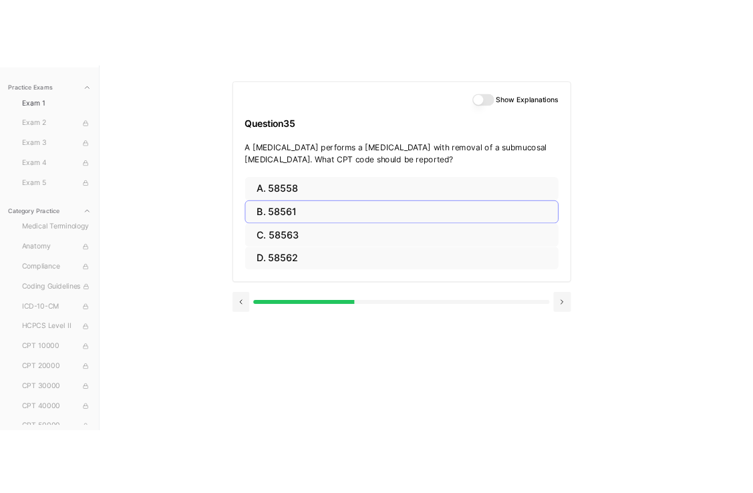
scroll to position [123, 0]
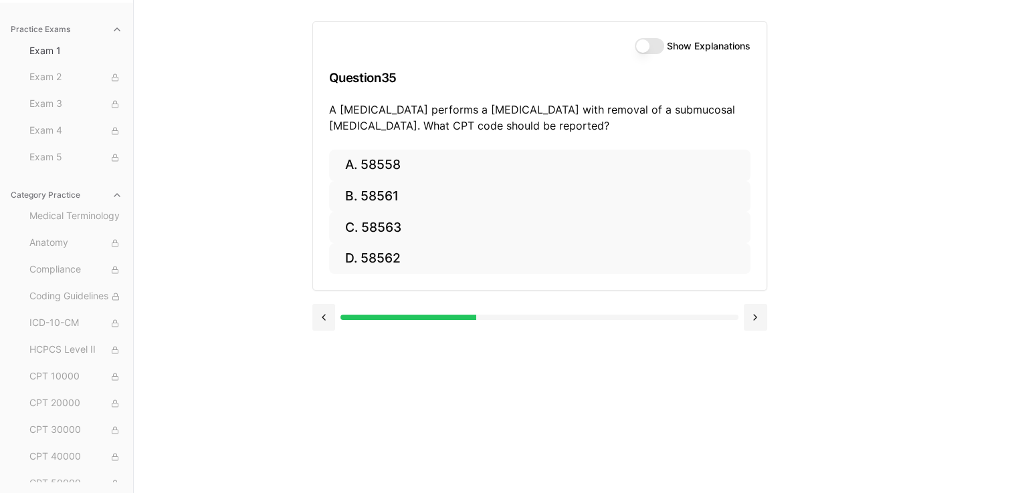
click at [645, 110] on p "A [MEDICAL_DATA] performs a [MEDICAL_DATA] with removal of a submucosal [MEDICA…" at bounding box center [539, 118] width 421 height 32
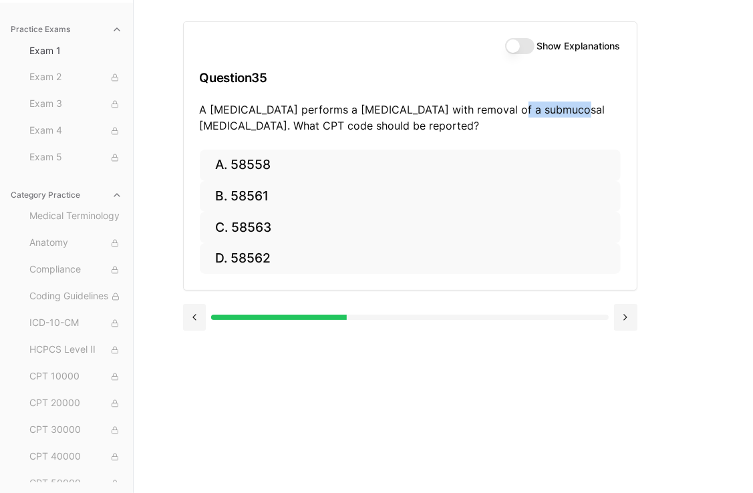
click at [521, 108] on p "A [MEDICAL_DATA] performs a [MEDICAL_DATA] with removal of a submucosal [MEDICA…" at bounding box center [410, 118] width 421 height 32
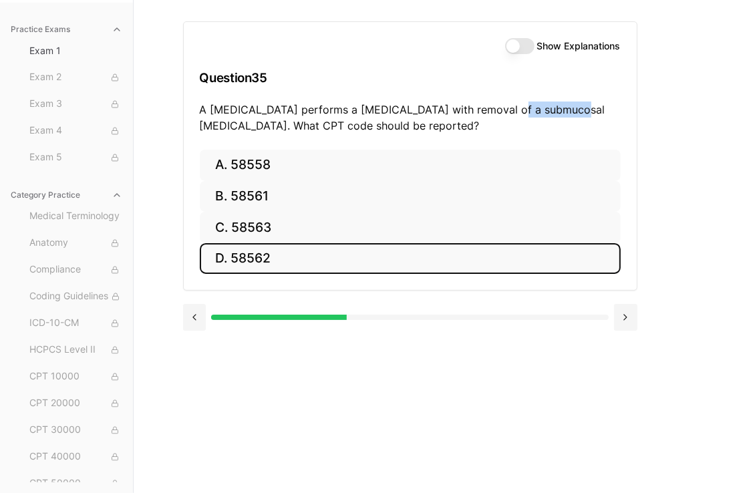
click at [245, 258] on button "D. 58562" at bounding box center [410, 258] width 421 height 31
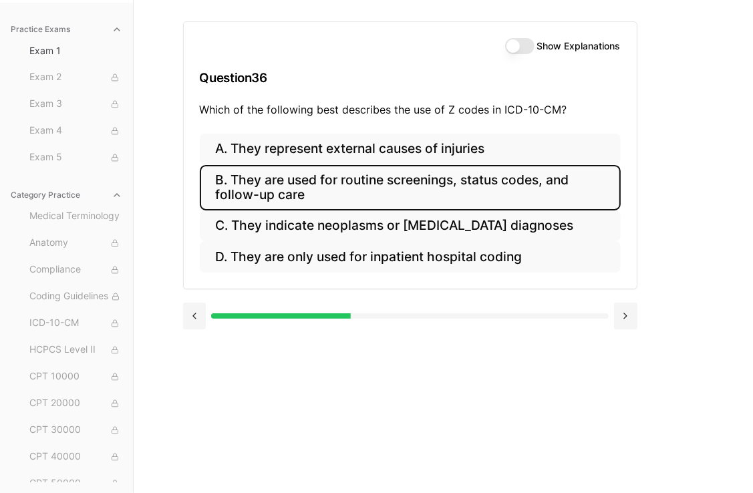
click at [362, 194] on button "B. They are used for routine screenings, status codes, and follow-up care" at bounding box center [410, 187] width 421 height 45
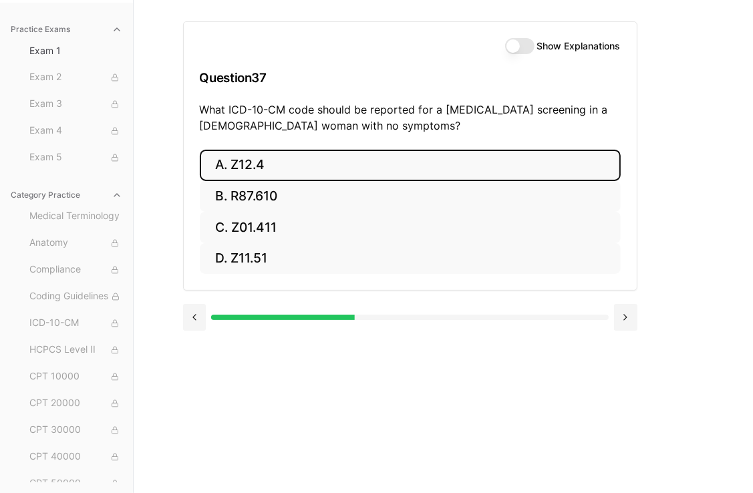
click at [256, 176] on button "A. Z12.4" at bounding box center [410, 165] width 421 height 31
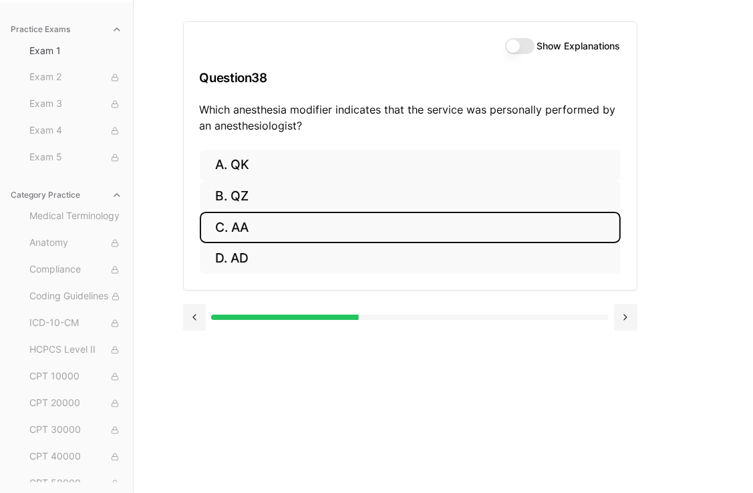
click at [232, 230] on button "C. AA" at bounding box center [410, 227] width 421 height 31
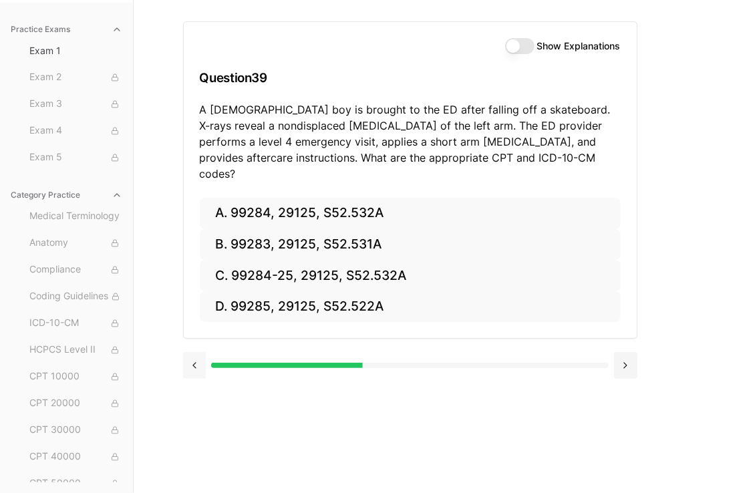
click at [200, 352] on button at bounding box center [194, 365] width 23 height 27
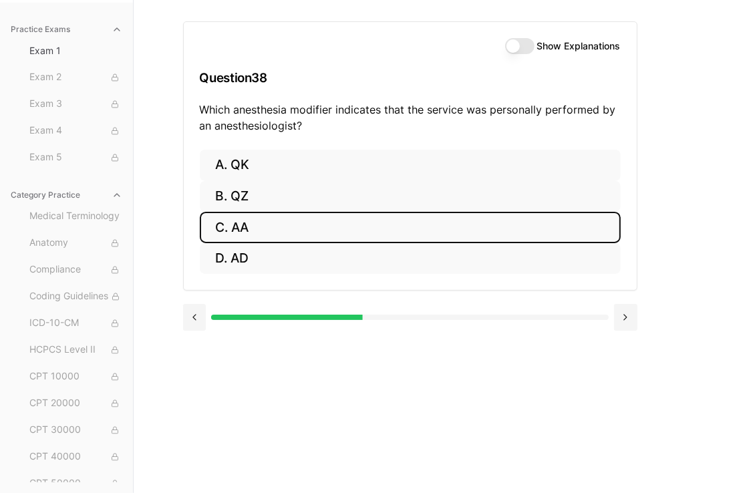
click at [321, 229] on button "C. AA" at bounding box center [410, 227] width 421 height 31
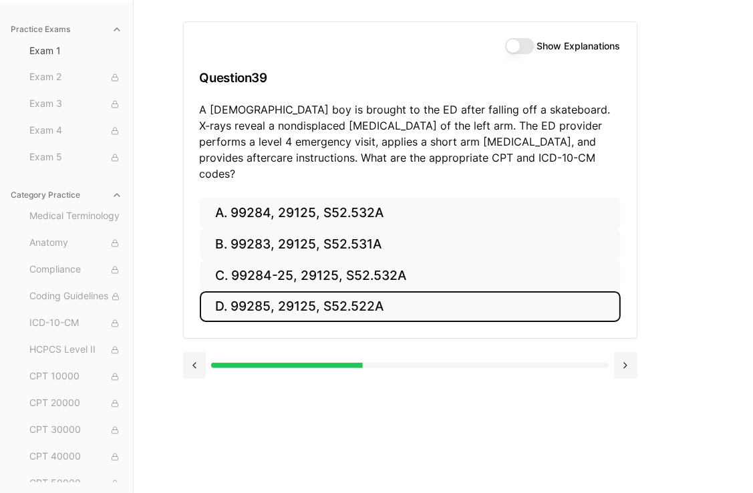
click at [372, 291] on button "D. 99285, 29125, S52.522A" at bounding box center [410, 306] width 421 height 31
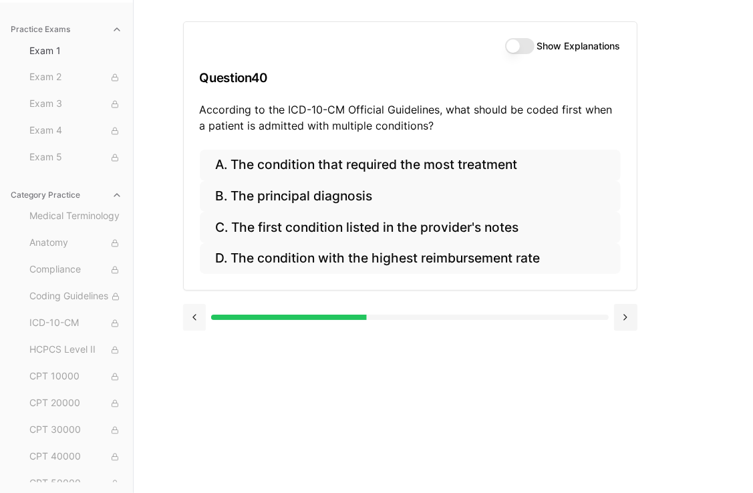
click at [192, 317] on button at bounding box center [194, 317] width 23 height 27
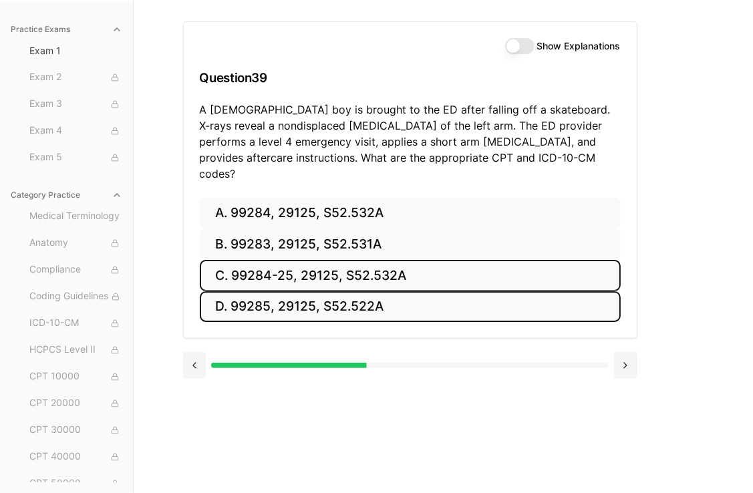
click at [298, 263] on button "C. 99284-25, 29125, S52.532A" at bounding box center [410, 275] width 421 height 31
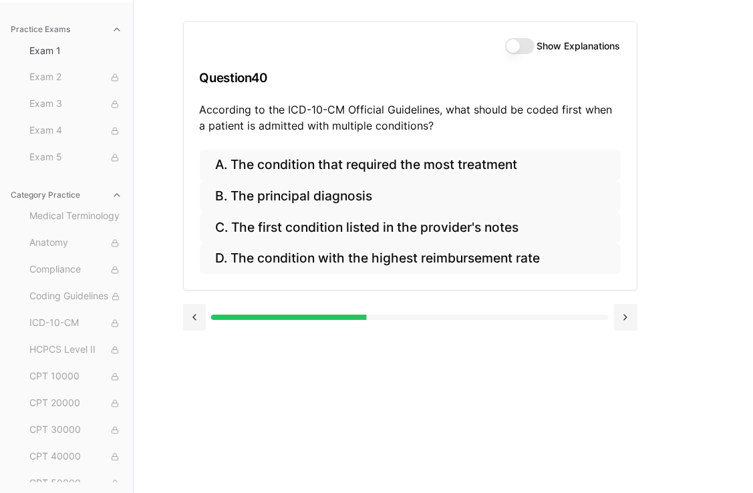
click at [406, 122] on p "According to the ICD-10-CM Official Guidelines, what should be coded first when…" at bounding box center [410, 118] width 421 height 32
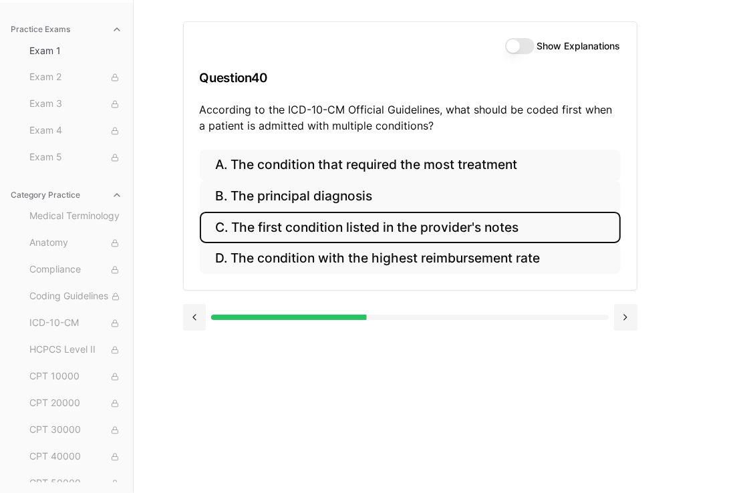
click at [370, 225] on button "C. The first condition listed in the provider's notes" at bounding box center [410, 227] width 421 height 31
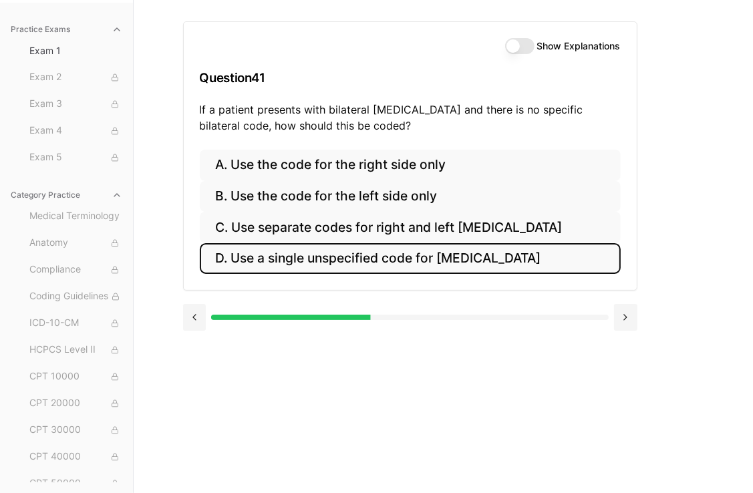
click at [364, 255] on button "D. Use a single unspecified code for [MEDICAL_DATA]" at bounding box center [410, 258] width 421 height 31
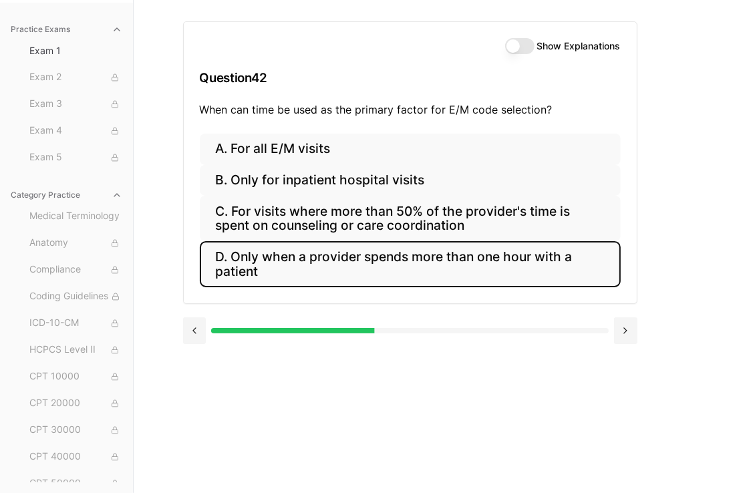
click at [376, 266] on button "D. Only when a provider spends more than one hour with a patient" at bounding box center [410, 263] width 421 height 45
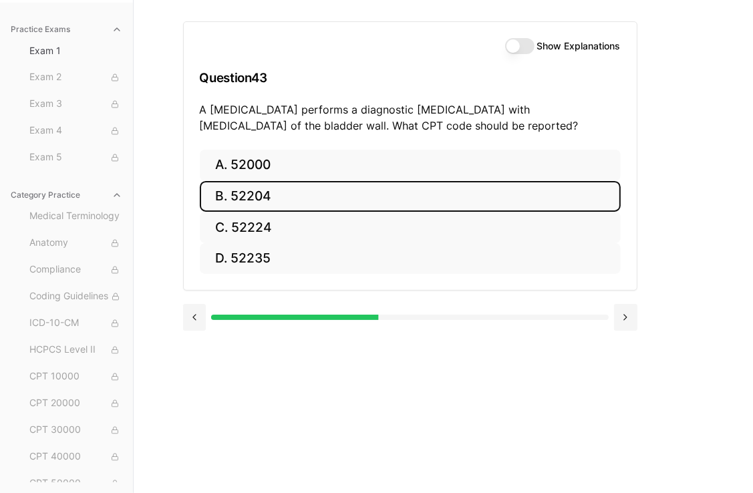
click at [301, 203] on button "B. 52204" at bounding box center [410, 196] width 421 height 31
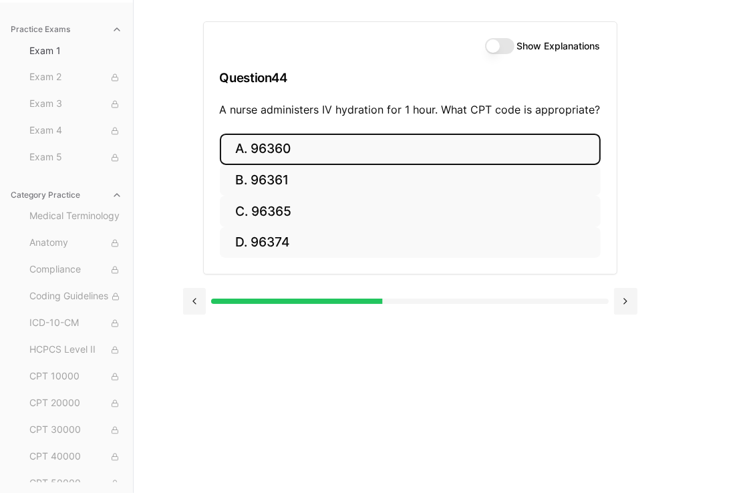
click at [266, 157] on button "A. 96360" at bounding box center [410, 149] width 381 height 31
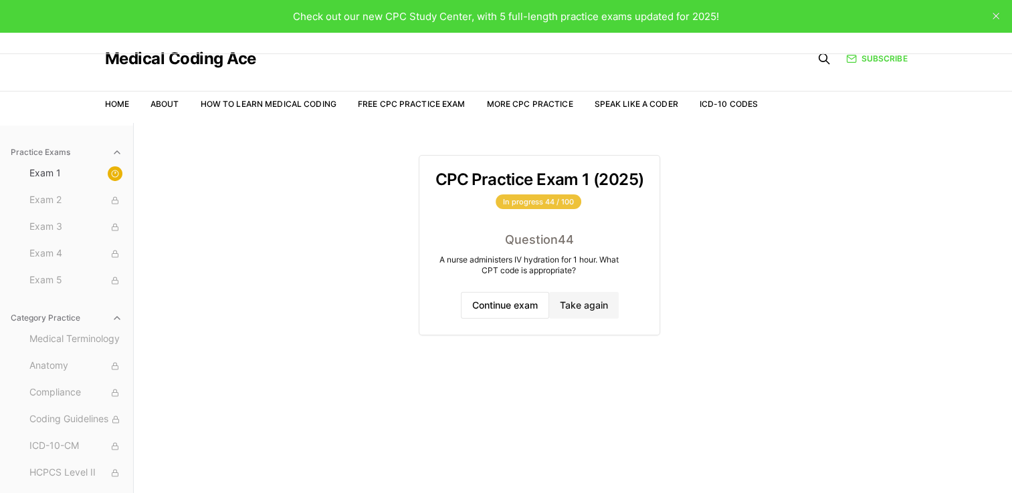
click at [539, 203] on div "In progress 44 / 100" at bounding box center [538, 202] width 86 height 15
click at [503, 312] on button "Continue exam" at bounding box center [505, 305] width 88 height 27
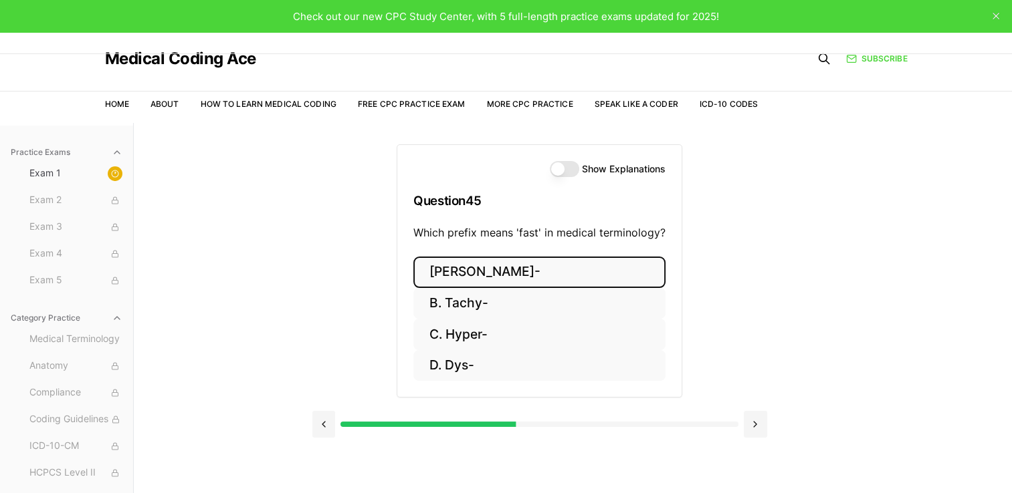
click at [483, 272] on button "[PERSON_NAME]-" at bounding box center [539, 272] width 252 height 31
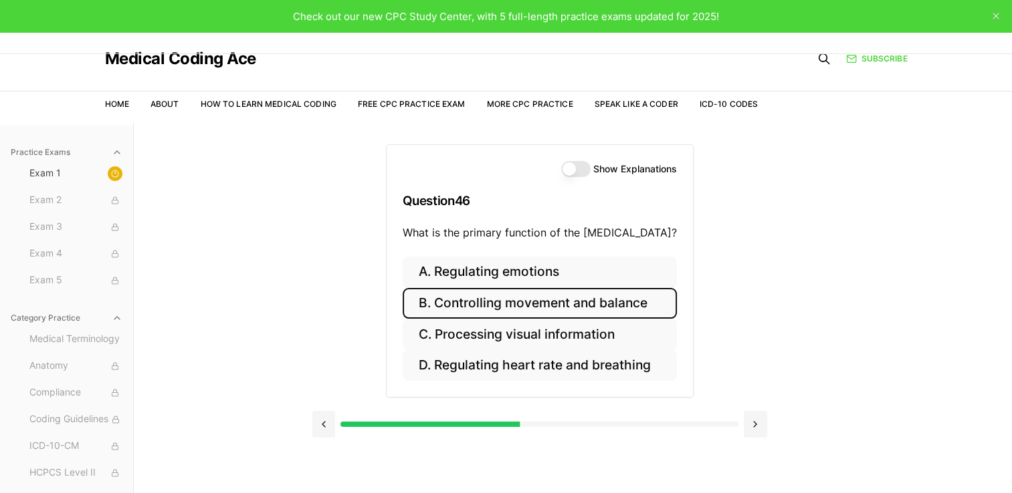
click at [564, 307] on button "B. Controlling movement and balance" at bounding box center [539, 303] width 274 height 31
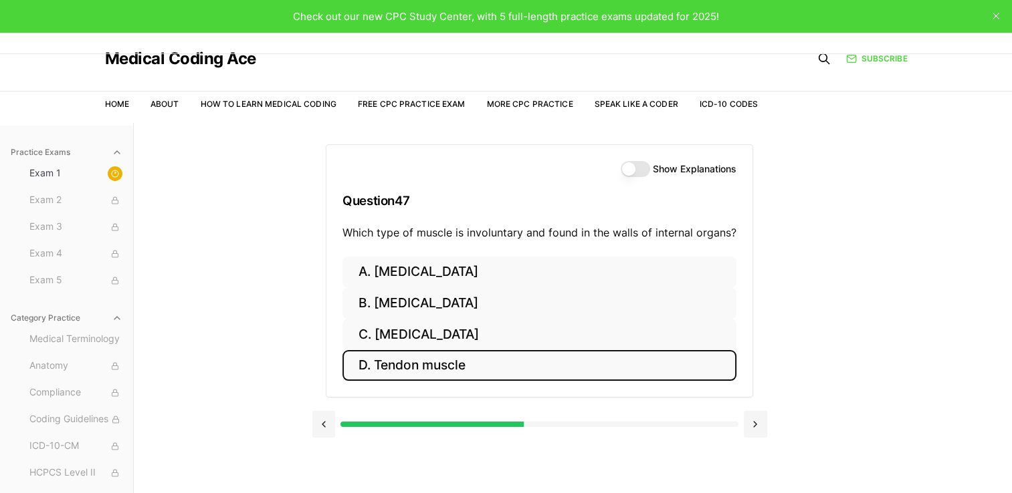
click at [473, 370] on button "D. Tendon muscle" at bounding box center [539, 365] width 394 height 31
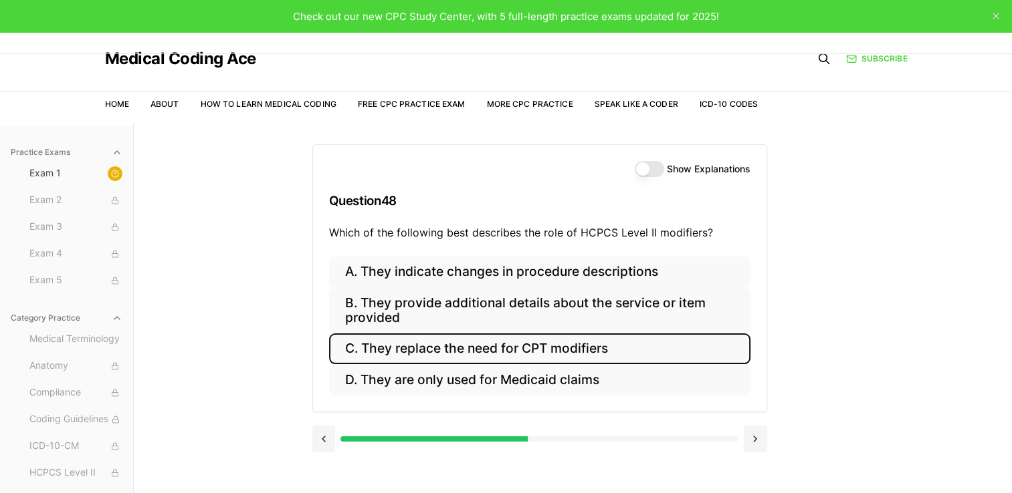
click at [459, 361] on button "C. They replace the need for CPT modifiers" at bounding box center [539, 349] width 421 height 31
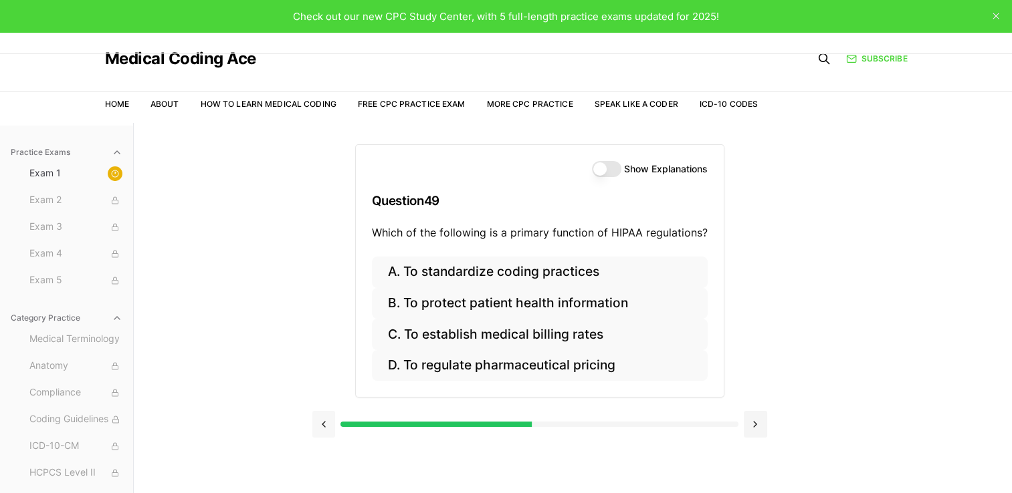
click at [323, 425] on button at bounding box center [323, 424] width 23 height 27
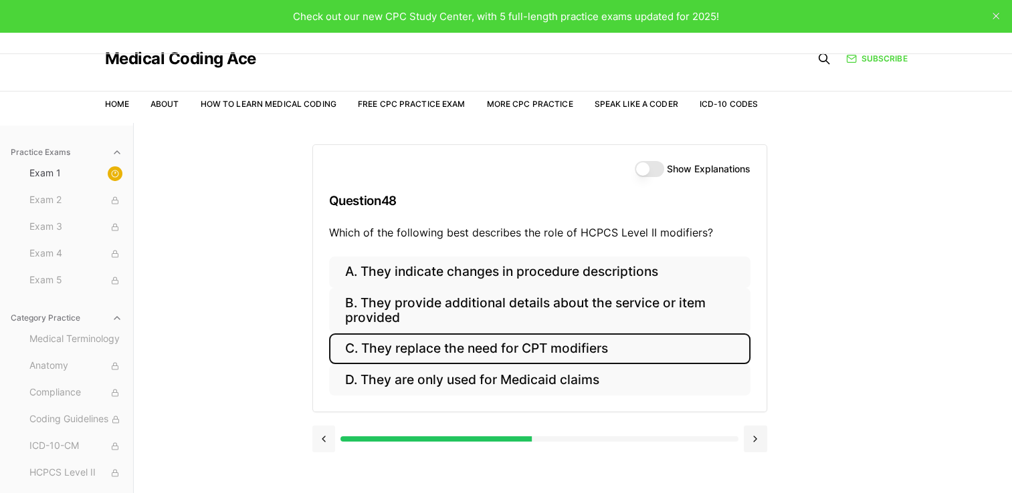
click at [323, 426] on button at bounding box center [323, 439] width 23 height 27
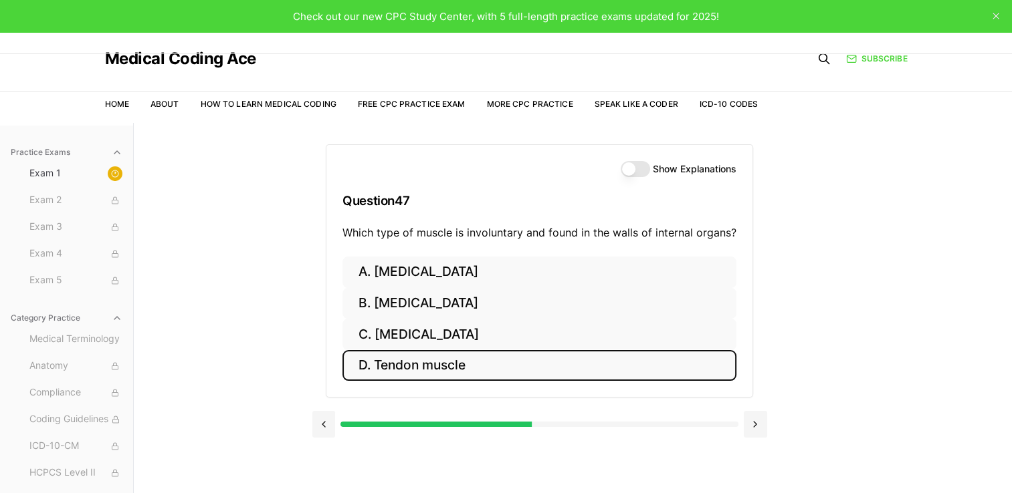
click at [402, 368] on button "D. Tendon muscle" at bounding box center [539, 365] width 394 height 31
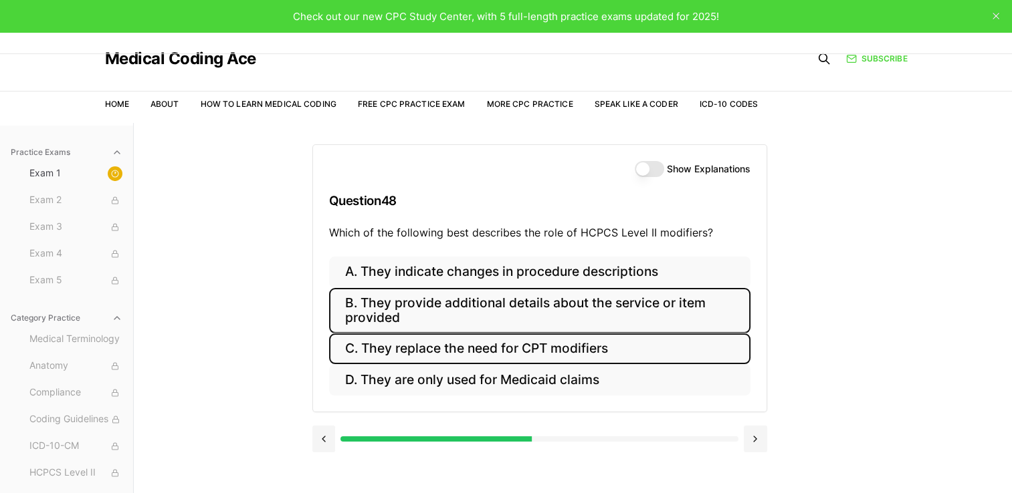
click at [449, 304] on button "B. They provide additional details about the service or item provided" at bounding box center [539, 310] width 421 height 45
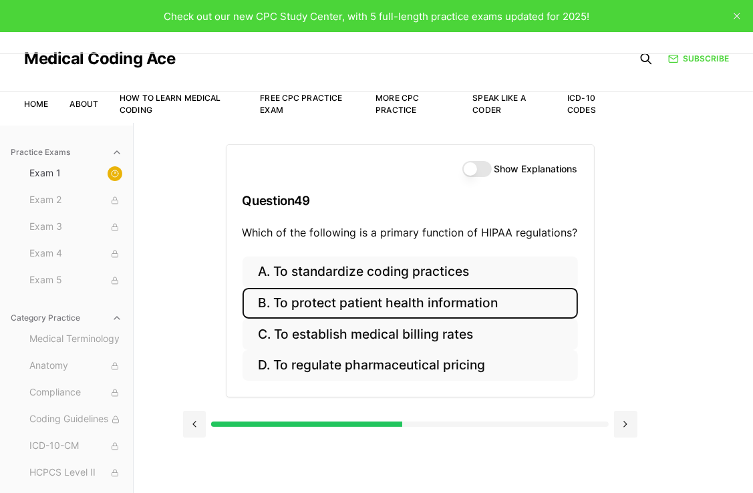
click at [422, 300] on button "B. To protect patient health information" at bounding box center [411, 303] width 336 height 31
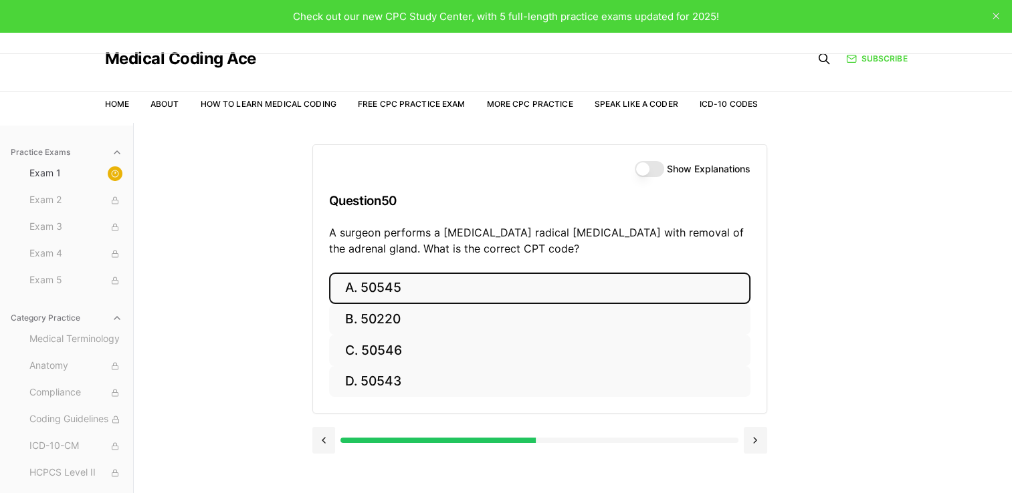
click at [404, 293] on button "A. 50545" at bounding box center [539, 288] width 421 height 31
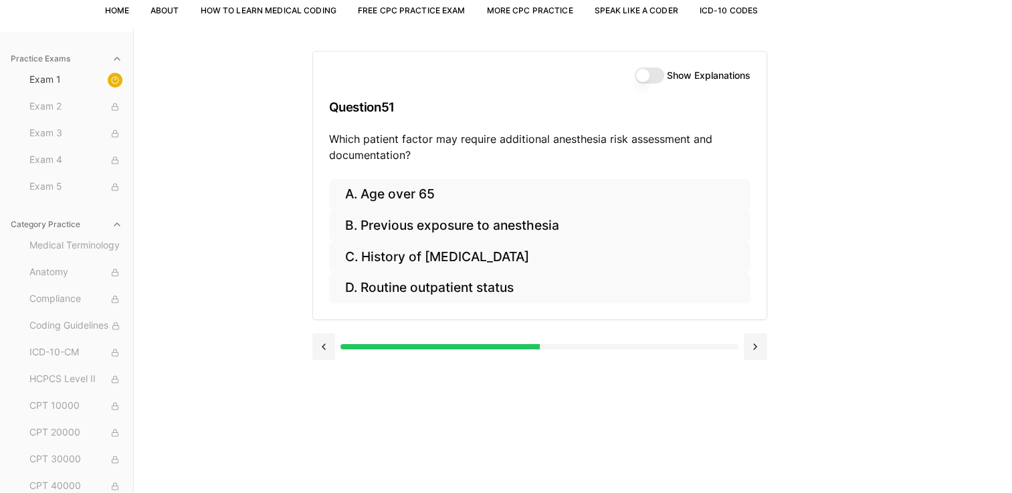
scroll to position [94, 0]
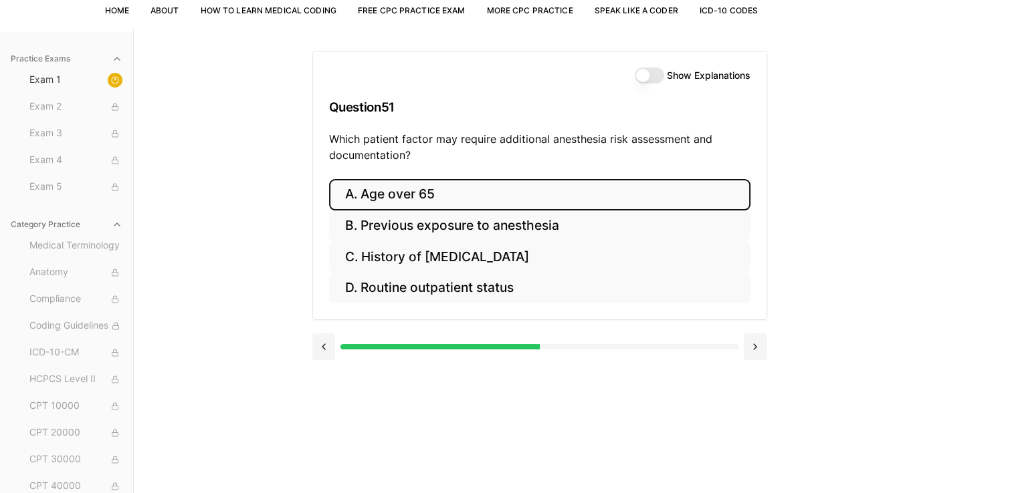
click at [525, 187] on button "A. Age over 65" at bounding box center [539, 194] width 421 height 31
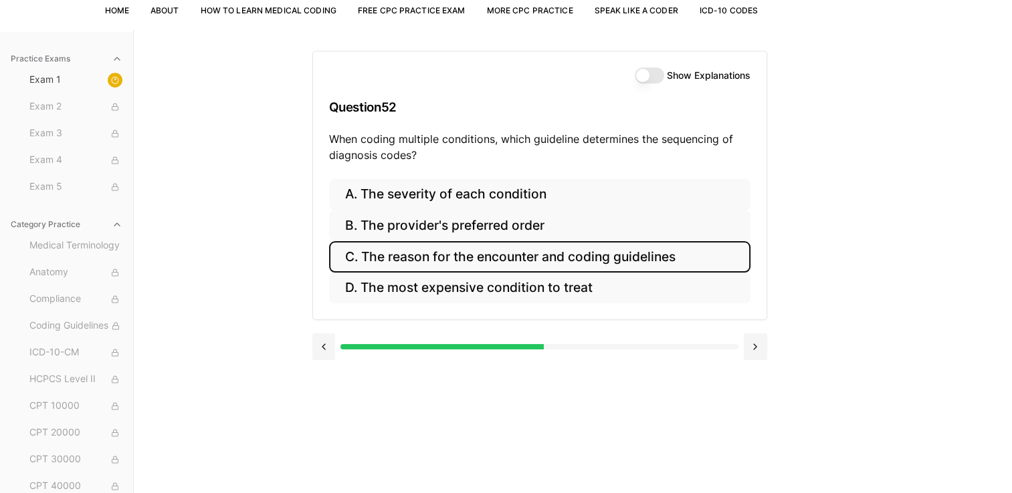
click at [591, 255] on button "C. The reason for the encounter and coding guidelines" at bounding box center [539, 256] width 421 height 31
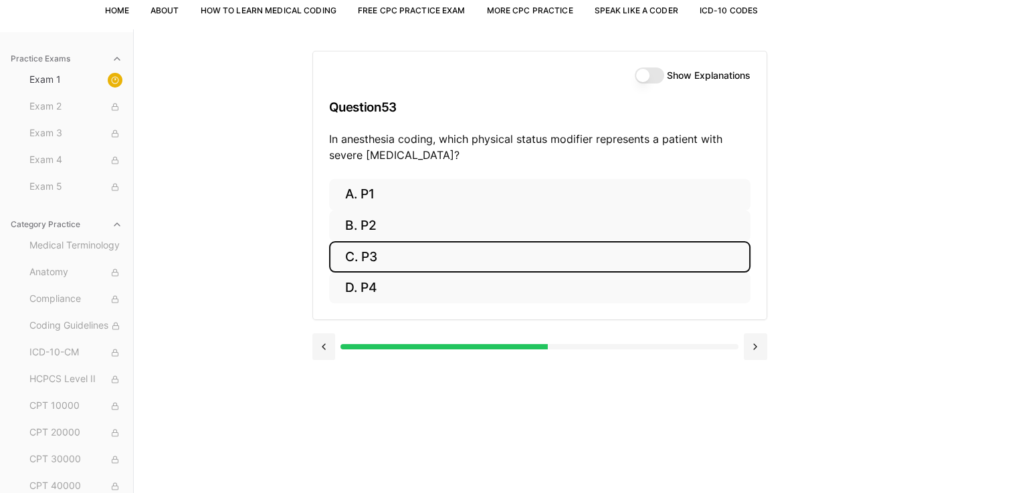
click at [591, 255] on button "C. P3" at bounding box center [539, 256] width 421 height 31
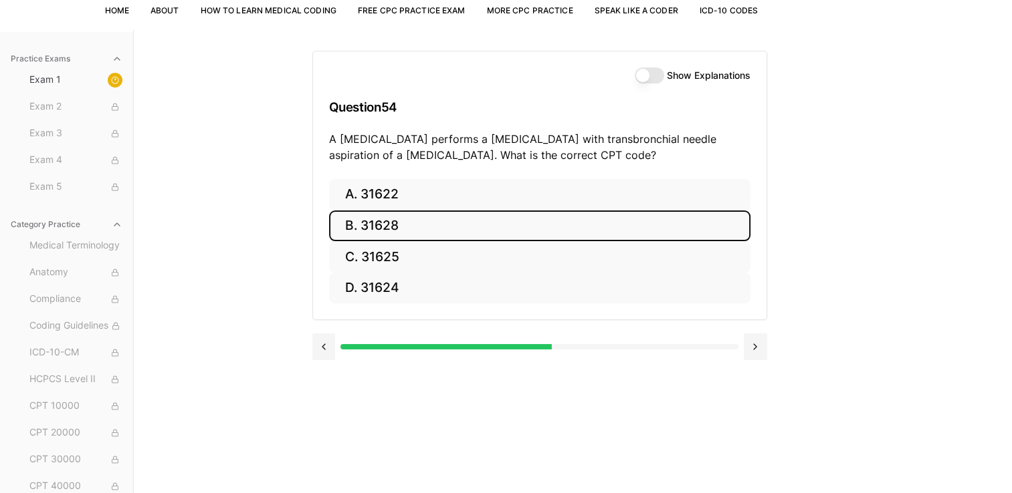
click at [643, 225] on button "B. 31628" at bounding box center [539, 226] width 421 height 31
click at [369, 229] on button "B. 74177" at bounding box center [539, 226] width 421 height 31
click at [363, 225] on button "B. 71046" at bounding box center [539, 226] width 421 height 31
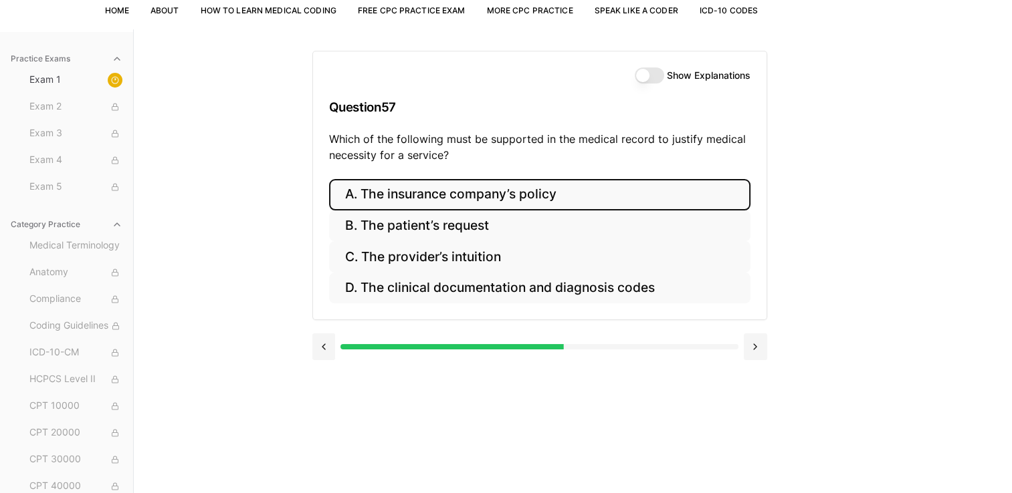
click at [443, 190] on button "A. The insurance company’s policy" at bounding box center [539, 194] width 421 height 31
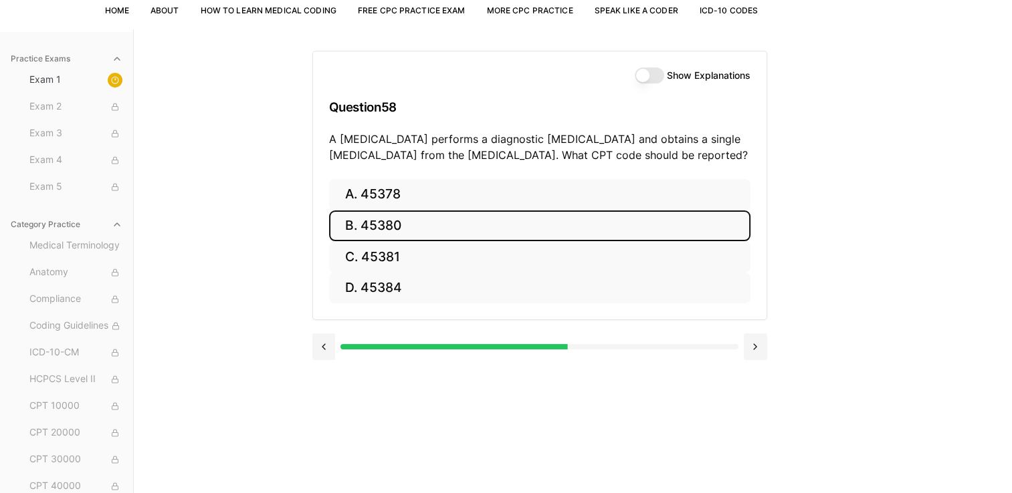
click at [366, 224] on button "B. 45380" at bounding box center [539, 226] width 421 height 31
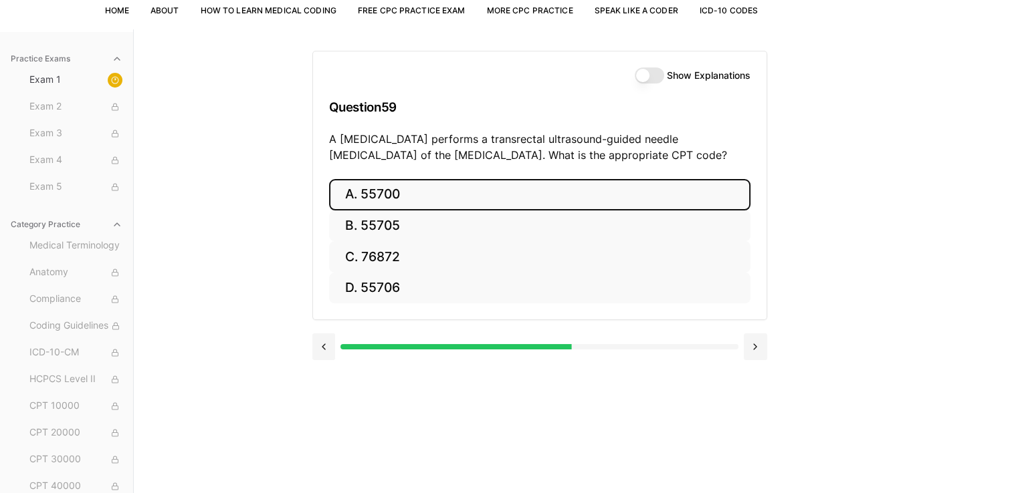
click at [357, 197] on button "A. 55700" at bounding box center [539, 194] width 421 height 31
click at [362, 205] on button "A. 70551" at bounding box center [539, 194] width 421 height 31
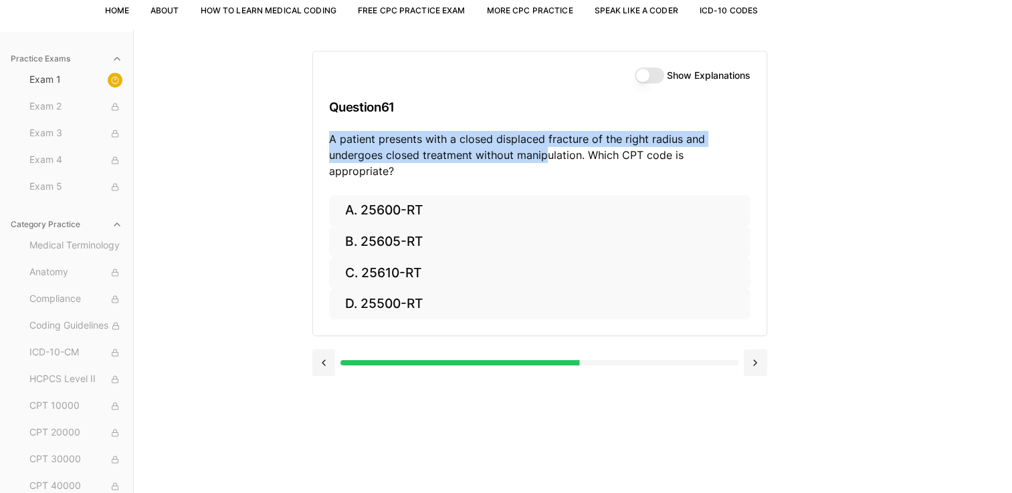
drag, startPoint x: 232, startPoint y: 137, endPoint x: 555, endPoint y: 169, distance: 324.5
click at [555, 169] on div "Practice Exams Exam 1 Exam 2 Exam 3 Exam 4 Exam 5 Category Practice Medical Ter…" at bounding box center [506, 275] width 1012 height 493
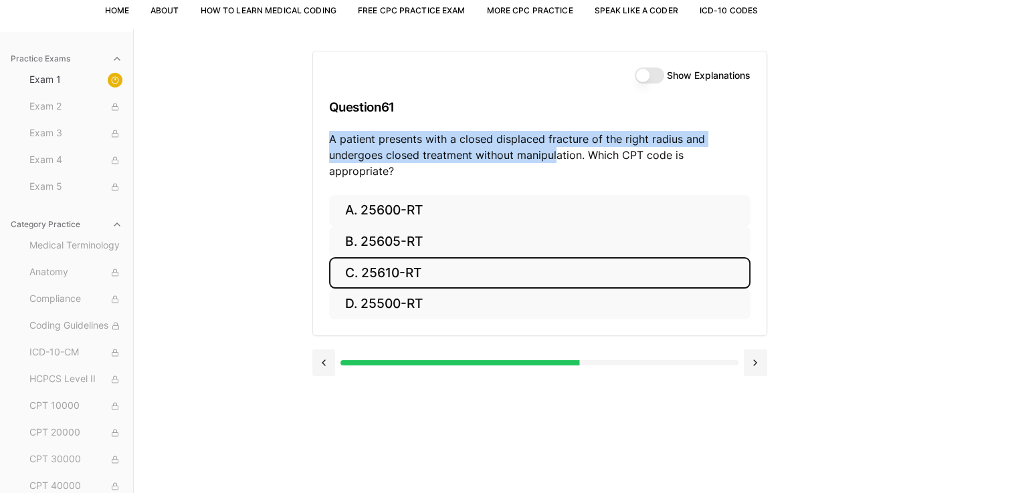
click at [710, 267] on button "C. 25610-RT" at bounding box center [539, 272] width 421 height 31
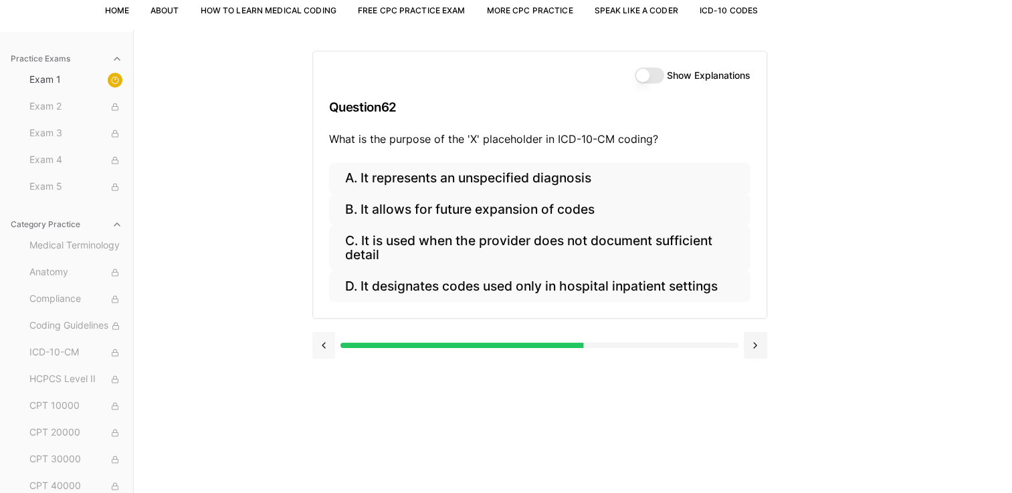
click at [318, 346] on button at bounding box center [323, 345] width 23 height 27
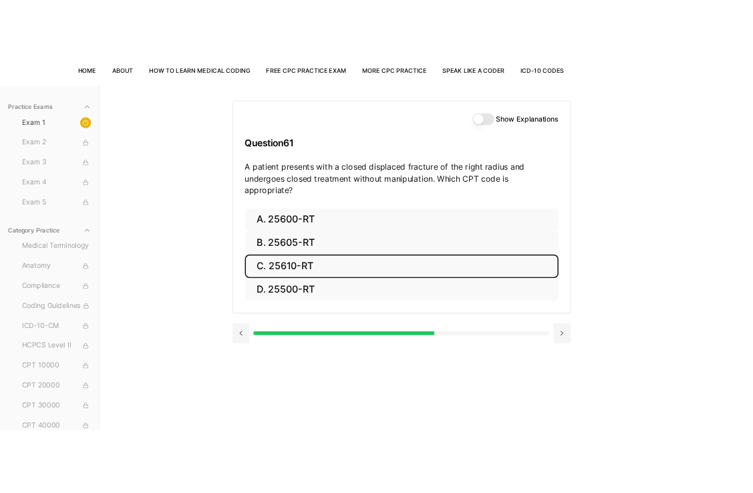
scroll to position [88, 0]
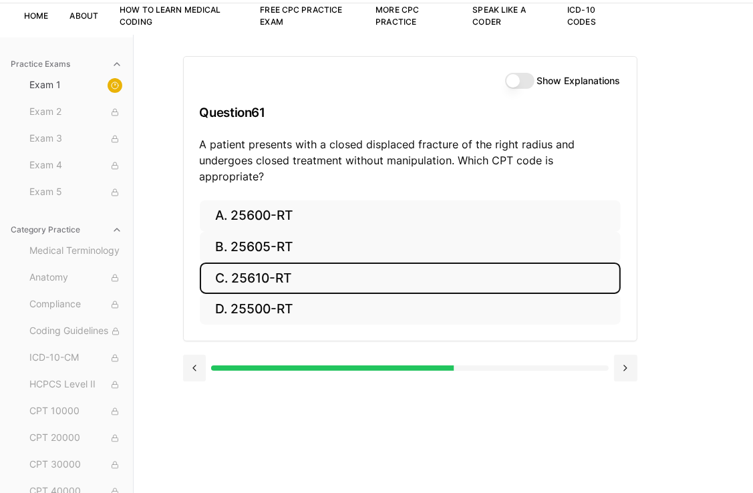
click at [719, 345] on div "Practice Exams Exam 1 Exam 2 Exam 3 Exam 4 Exam 5 Category Practice Medical Ter…" at bounding box center [376, 281] width 753 height 493
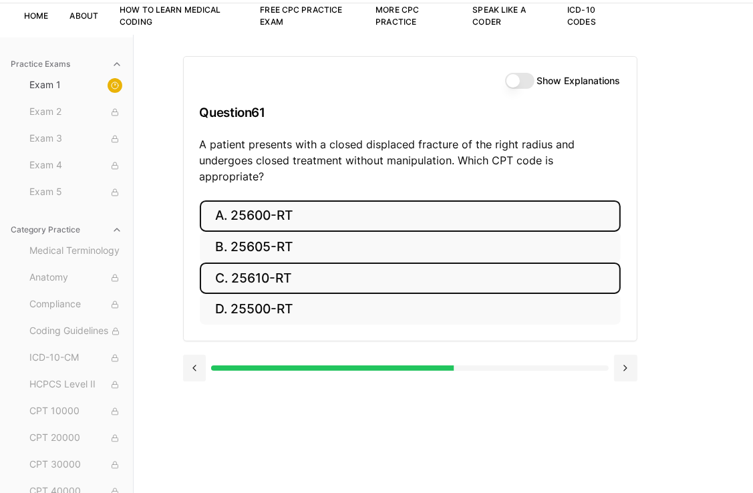
click at [372, 209] on button "A. 25600-RT" at bounding box center [410, 216] width 421 height 31
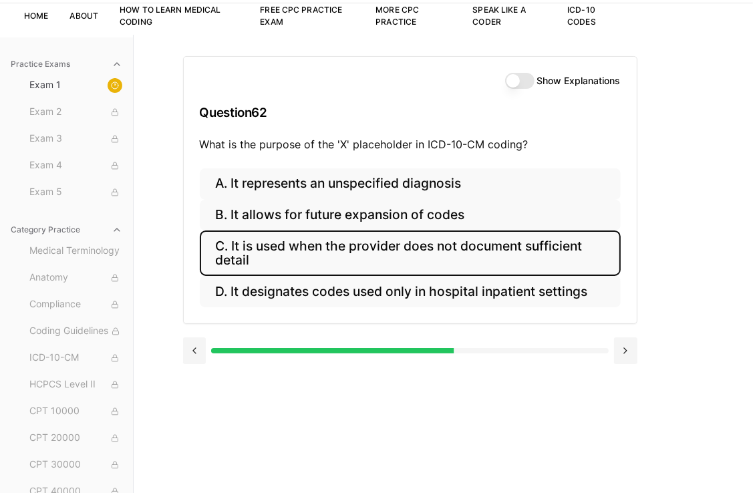
click at [357, 261] on button "C. It is used when the provider does not document sufficient detail" at bounding box center [410, 253] width 421 height 45
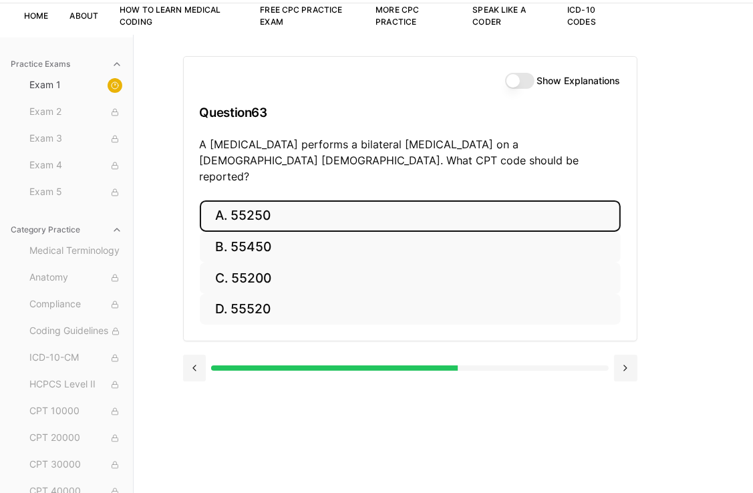
click at [552, 204] on button "A. 55250" at bounding box center [410, 216] width 421 height 31
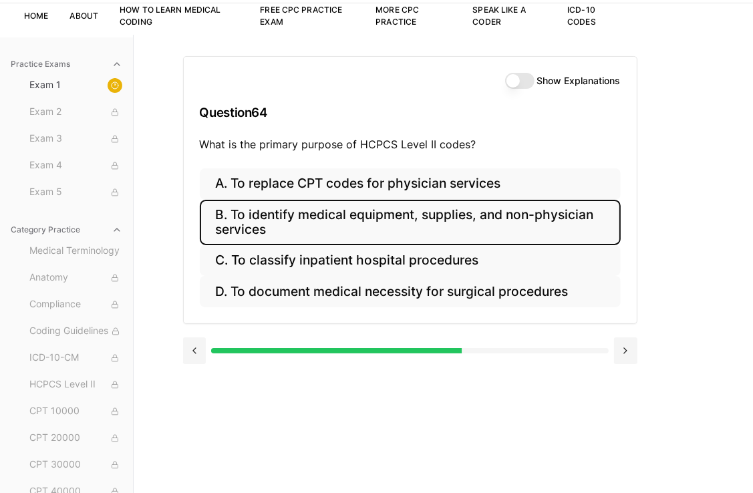
click at [548, 237] on button "B. To identify medical equipment, supplies, and non-physician services" at bounding box center [410, 222] width 421 height 45
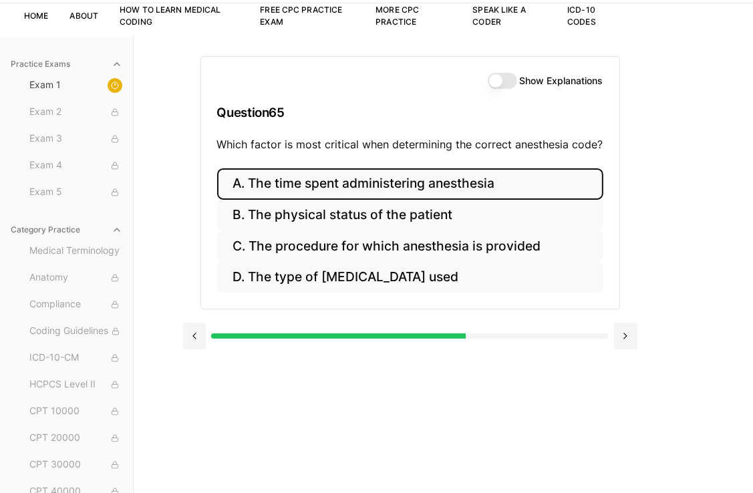
click at [422, 179] on button "A. The time spent administering anesthesia" at bounding box center [410, 183] width 386 height 31
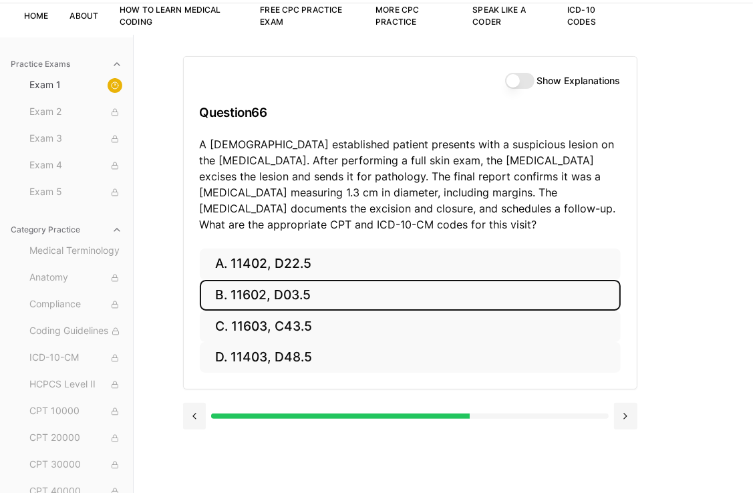
click at [243, 295] on button "B. 11602, D03.5" at bounding box center [410, 295] width 421 height 31
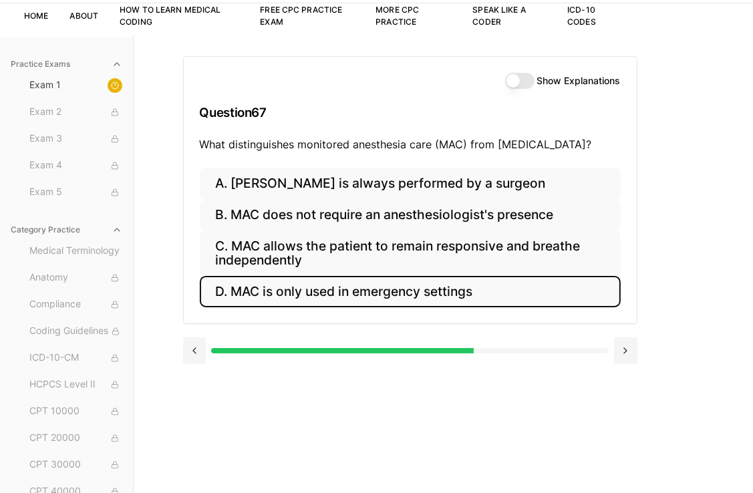
click at [476, 298] on button "D. MAC is only used in emergency settings" at bounding box center [410, 291] width 421 height 31
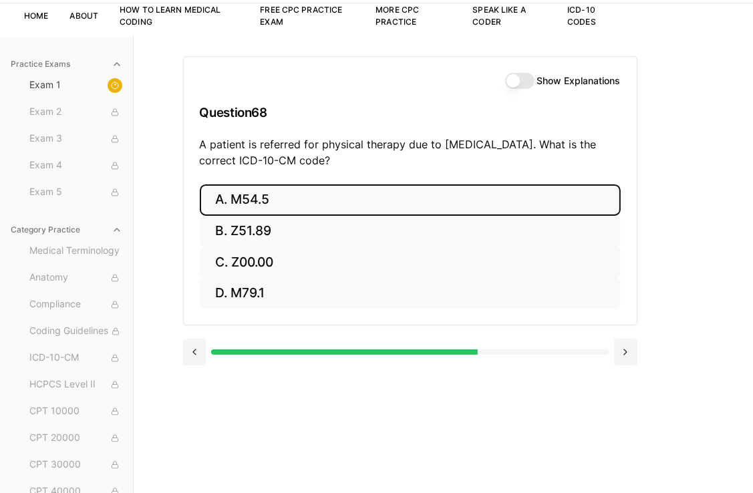
click at [254, 197] on button "A. M54.5" at bounding box center [410, 200] width 421 height 31
click at [350, 193] on button "A. 25260" at bounding box center [410, 200] width 421 height 31
click at [308, 203] on button "A. 61312" at bounding box center [410, 200] width 421 height 31
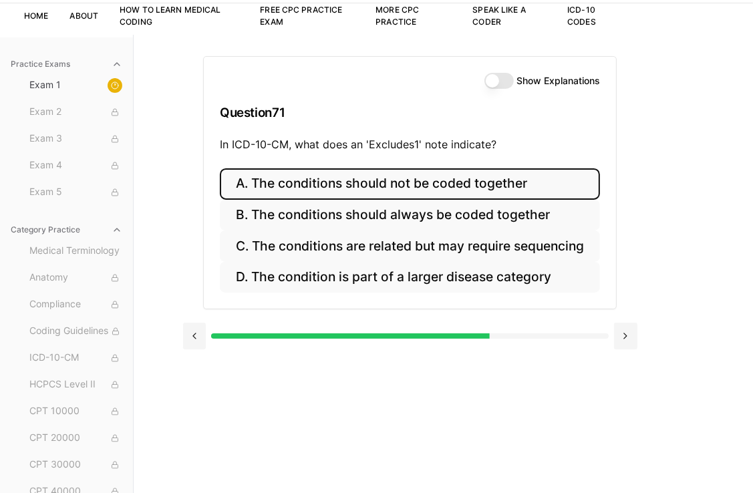
click at [409, 195] on button "A. The conditions should not be coded together" at bounding box center [410, 183] width 380 height 31
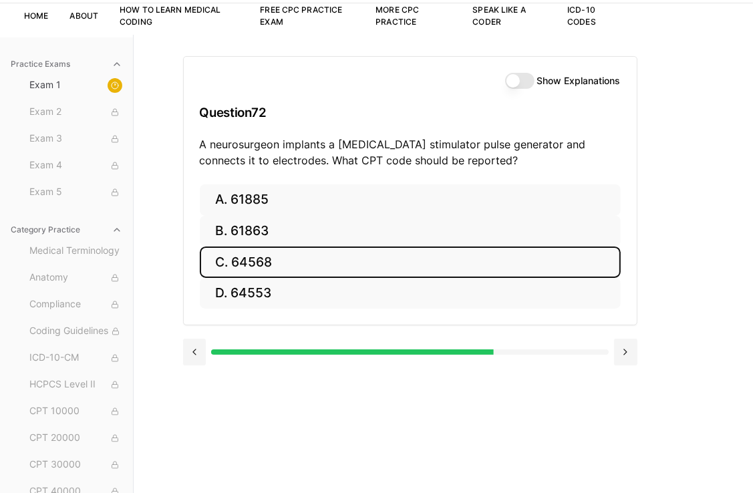
click at [274, 263] on button "C. 64568" at bounding box center [410, 262] width 421 height 31
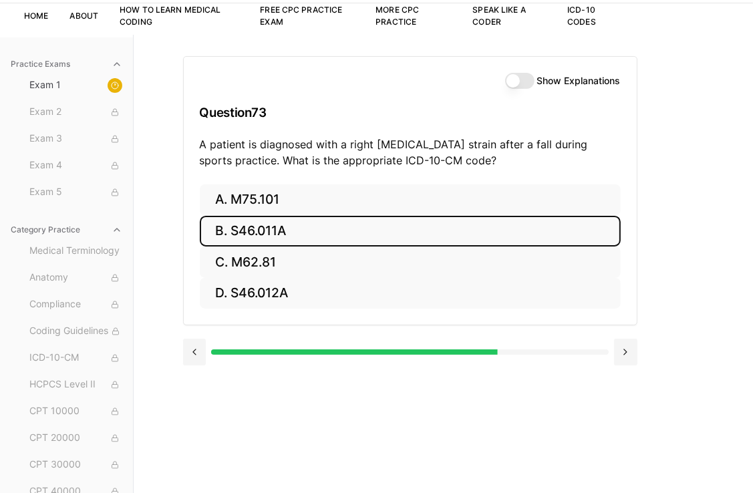
click at [230, 226] on button "B. S46.011A" at bounding box center [410, 231] width 421 height 31
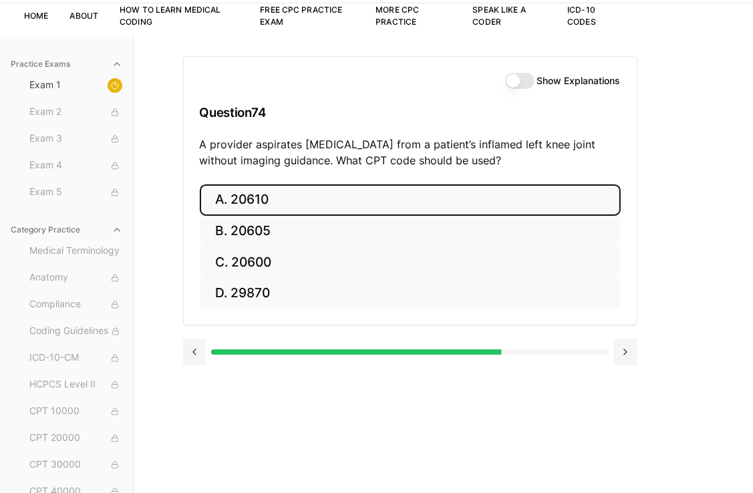
click at [239, 200] on button "A. 20610" at bounding box center [410, 200] width 421 height 31
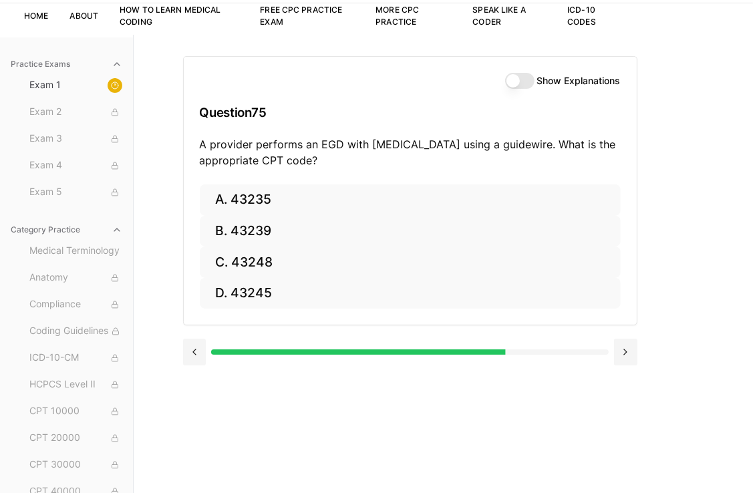
drag, startPoint x: 96, startPoint y: 186, endPoint x: 204, endPoint y: 141, distance: 116.6
click at [204, 141] on div "Practice Exams Exam 1 Exam 2 Exam 3 Exam 4 Exam 5 Category Practice Medical Ter…" at bounding box center [376, 281] width 753 height 493
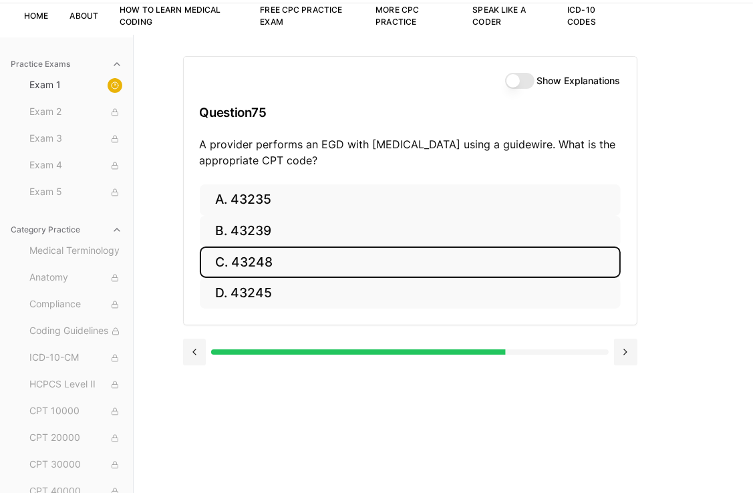
click at [262, 262] on button "C. 43248" at bounding box center [410, 262] width 421 height 31
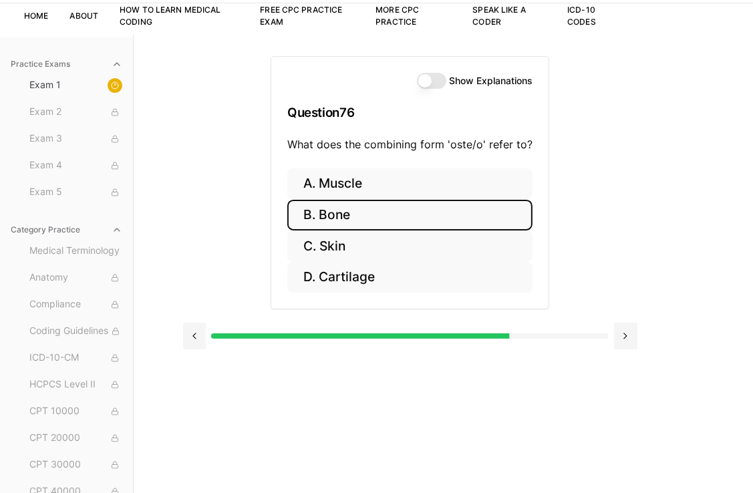
click at [332, 215] on button "B. Bone" at bounding box center [409, 215] width 245 height 31
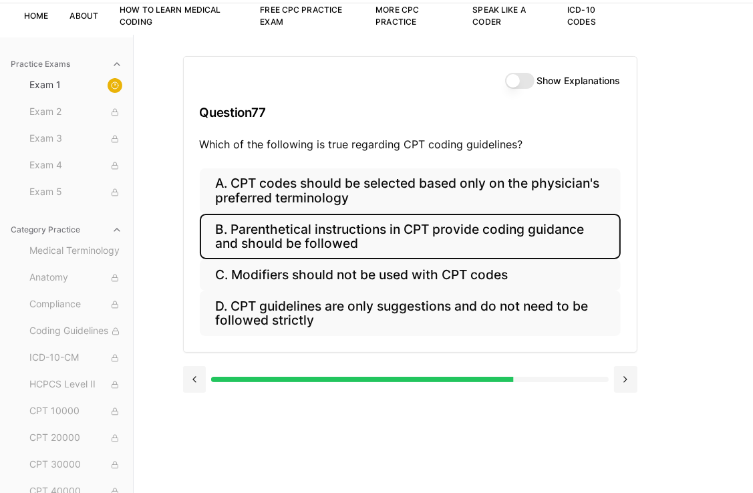
click at [275, 239] on button "B. Parenthetical instructions in CPT provide coding guidance and should be foll…" at bounding box center [410, 236] width 421 height 45
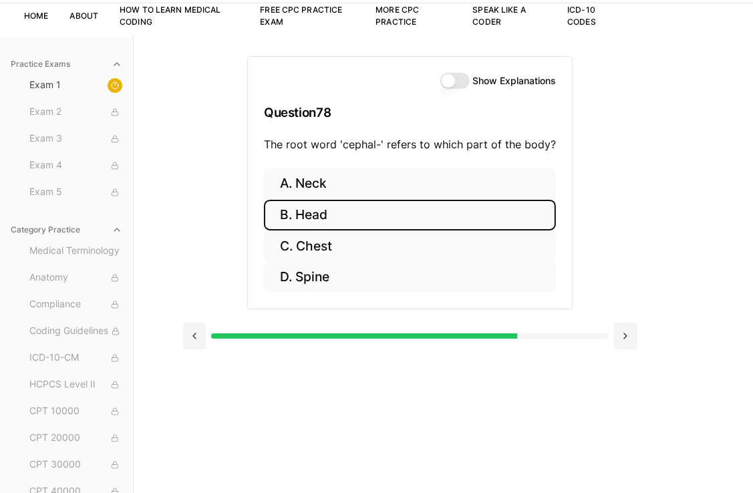
click at [308, 211] on button "B. Head" at bounding box center [410, 215] width 292 height 31
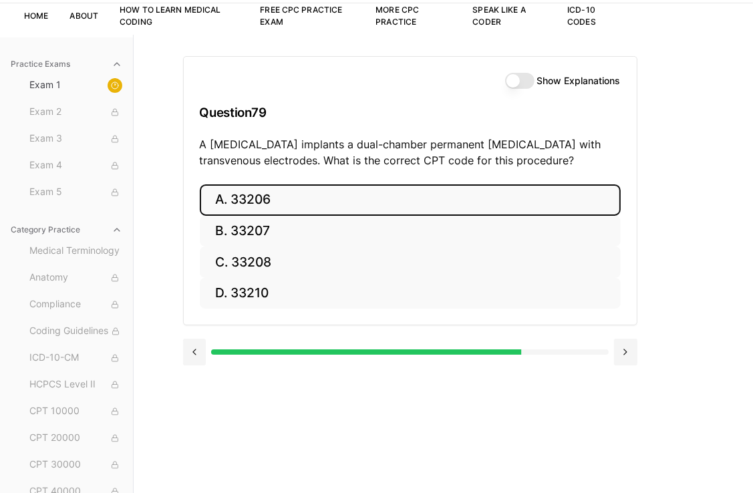
click at [238, 197] on button "A. 33206" at bounding box center [410, 200] width 421 height 31
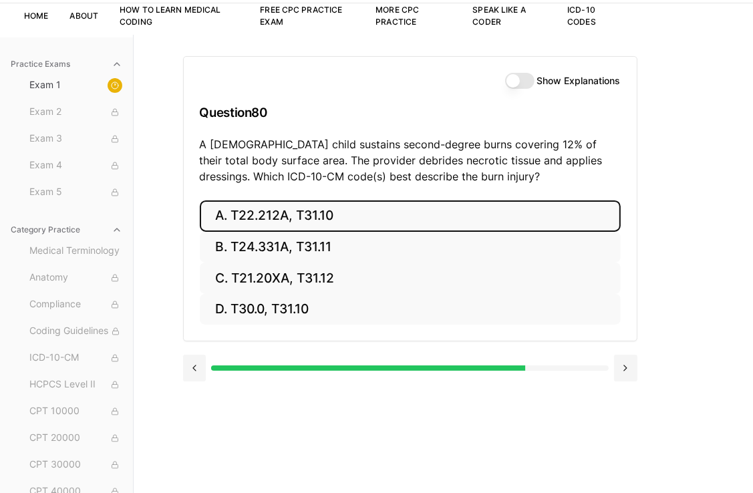
click at [343, 207] on button "A. T22.212A, T31.10" at bounding box center [410, 216] width 421 height 31
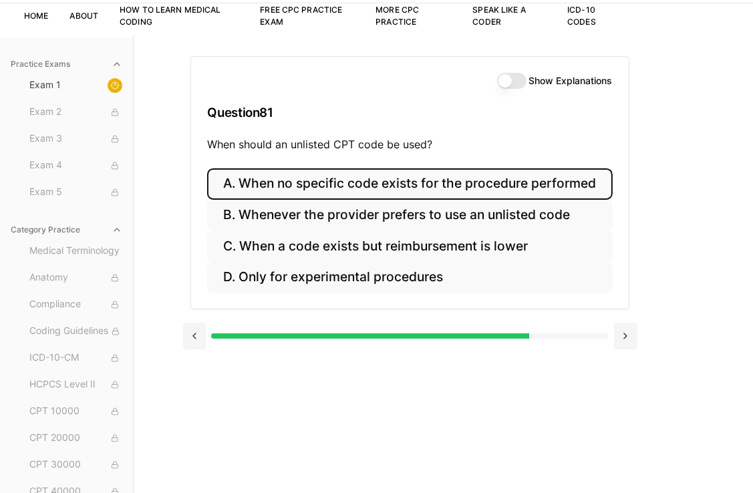
click at [497, 183] on button "A. When no specific code exists for the procedure performed" at bounding box center [409, 183] width 405 height 31
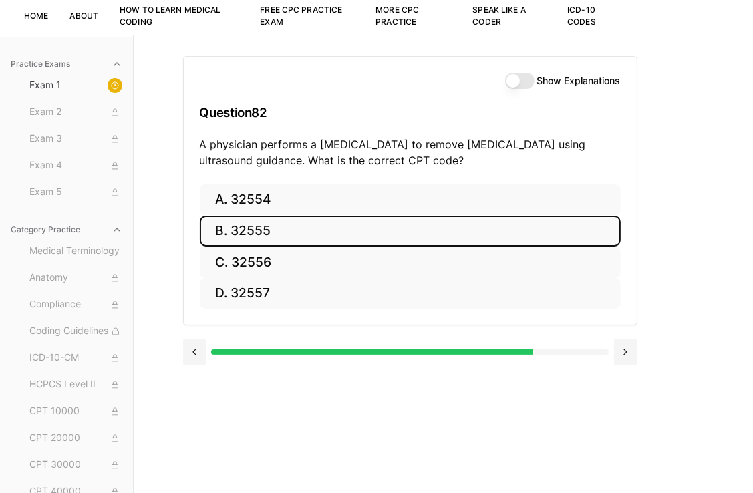
click at [279, 238] on button "B. 32555" at bounding box center [410, 231] width 421 height 31
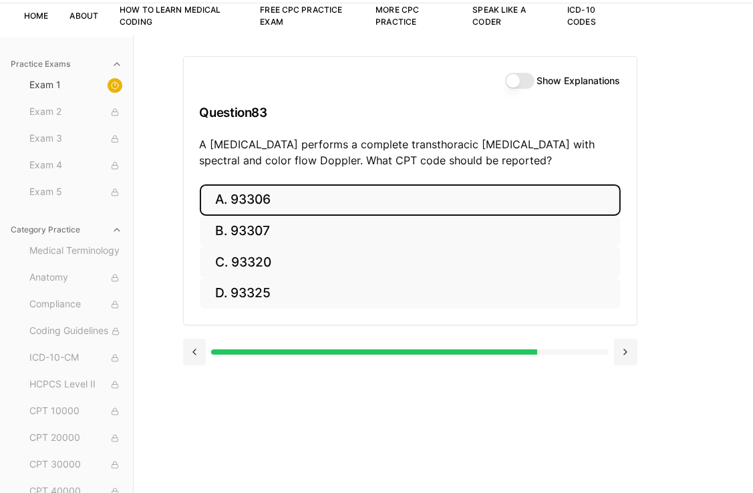
click at [270, 200] on button "A. 93306" at bounding box center [410, 200] width 421 height 31
click at [305, 200] on button "A. 35301" at bounding box center [410, 200] width 421 height 31
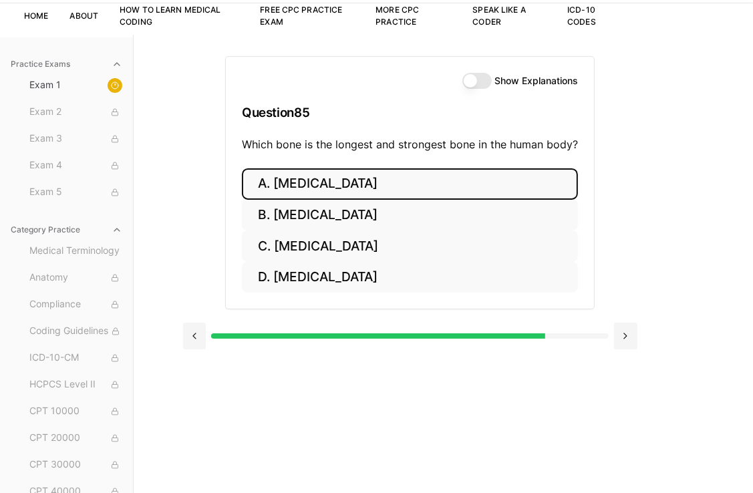
click at [419, 185] on button "A. Humerus" at bounding box center [410, 183] width 336 height 31
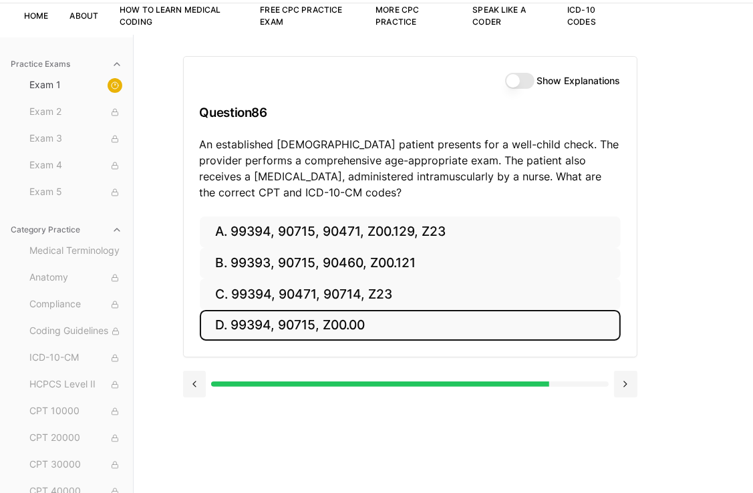
click at [300, 320] on button "D. 99394, 90715, Z00.00" at bounding box center [410, 325] width 421 height 31
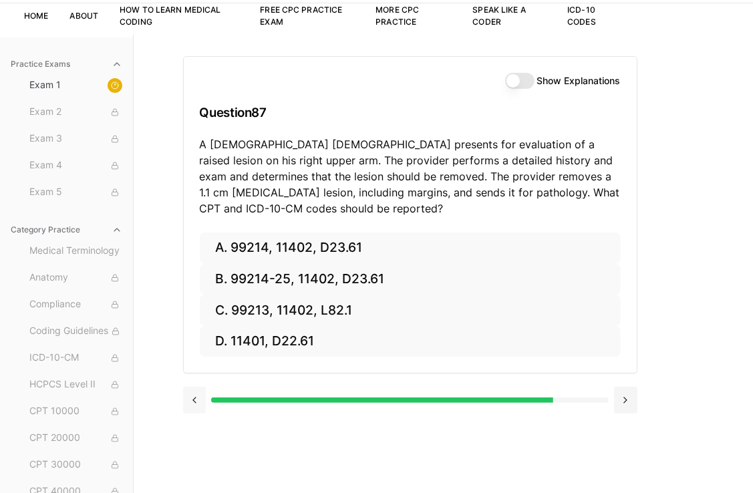
click at [191, 395] on button at bounding box center [194, 400] width 23 height 27
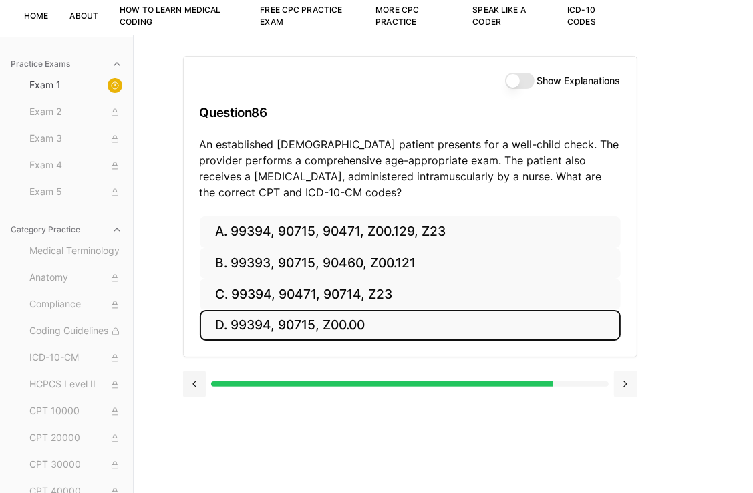
click at [628, 384] on button at bounding box center [625, 384] width 23 height 27
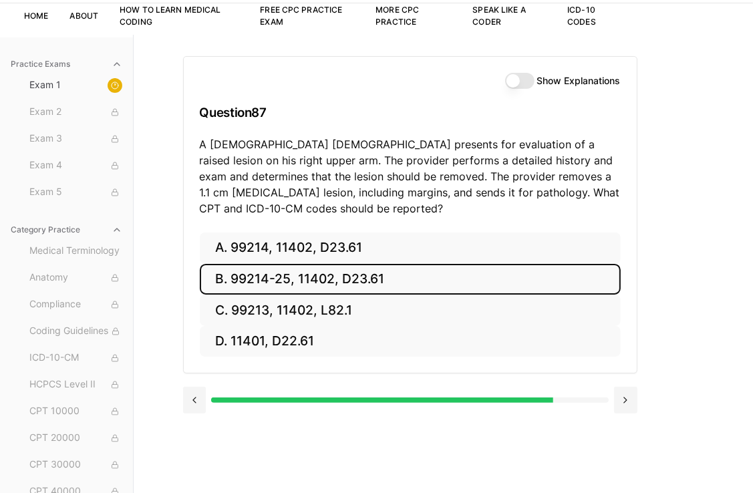
click at [330, 277] on button "B. 99214-25, 11402, D23.61" at bounding box center [410, 279] width 421 height 31
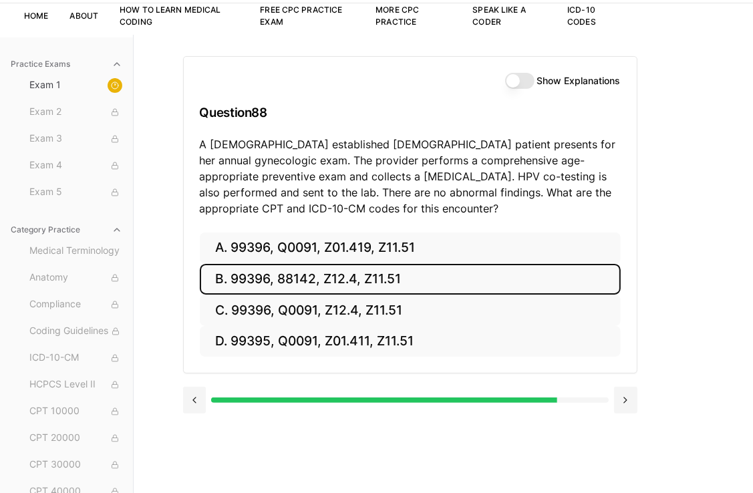
click at [330, 277] on button "B. 99396, 88142, Z12.4, Z11.51" at bounding box center [410, 279] width 421 height 31
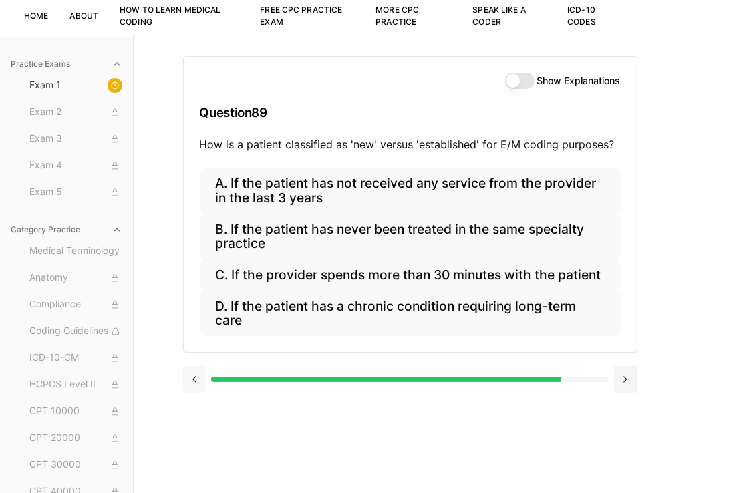
click at [193, 376] on button at bounding box center [194, 379] width 23 height 27
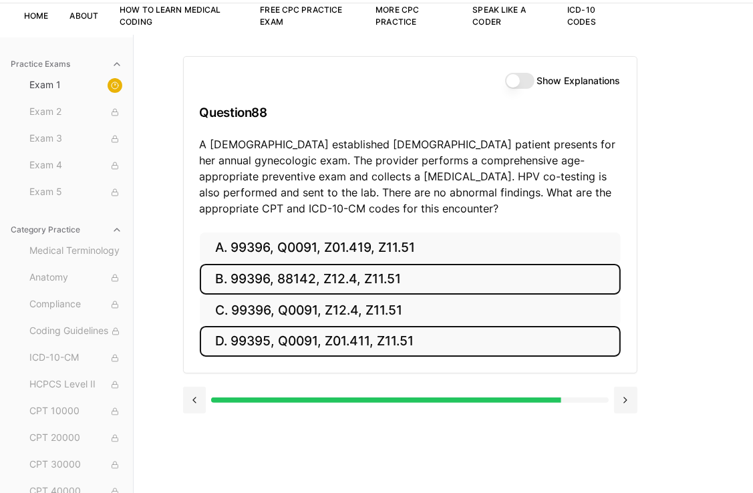
click at [261, 334] on button "D. 99395, Q0091, Z01.411, Z11.51" at bounding box center [410, 341] width 421 height 31
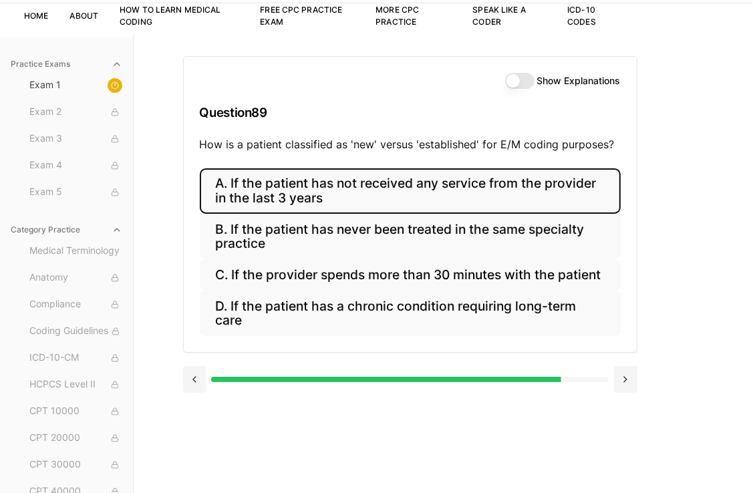
click at [322, 197] on button "A. If the patient has not received any service from the provider in the last 3 …" at bounding box center [410, 190] width 421 height 45
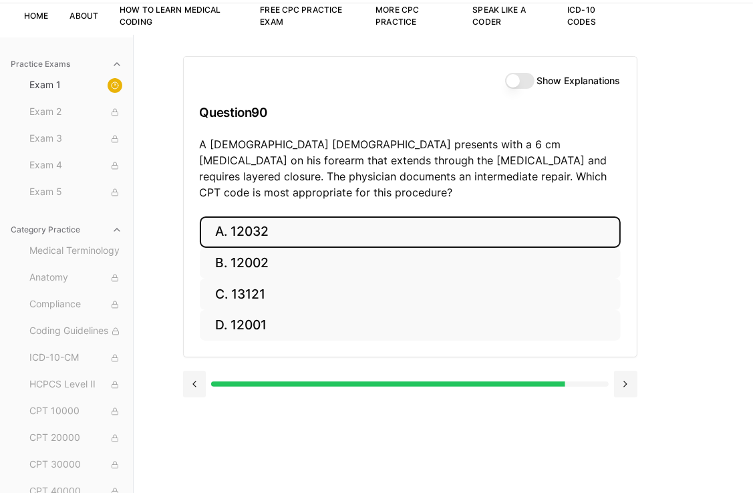
click at [248, 217] on button "A. 12032" at bounding box center [410, 232] width 421 height 31
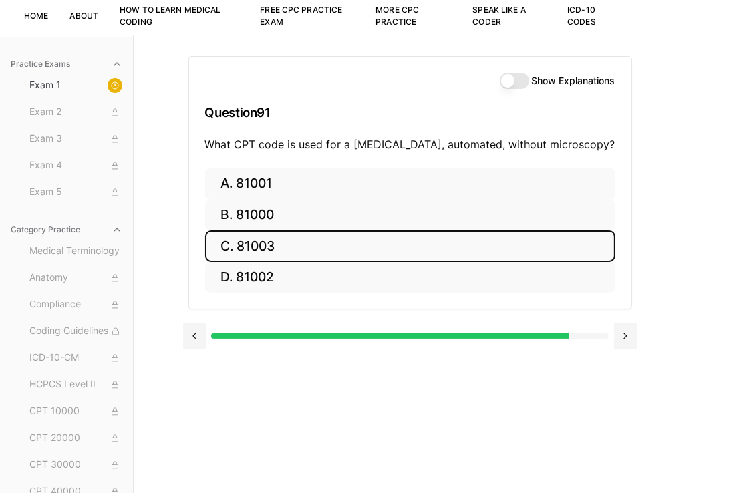
click at [320, 239] on button "C. 81003" at bounding box center [410, 246] width 410 height 31
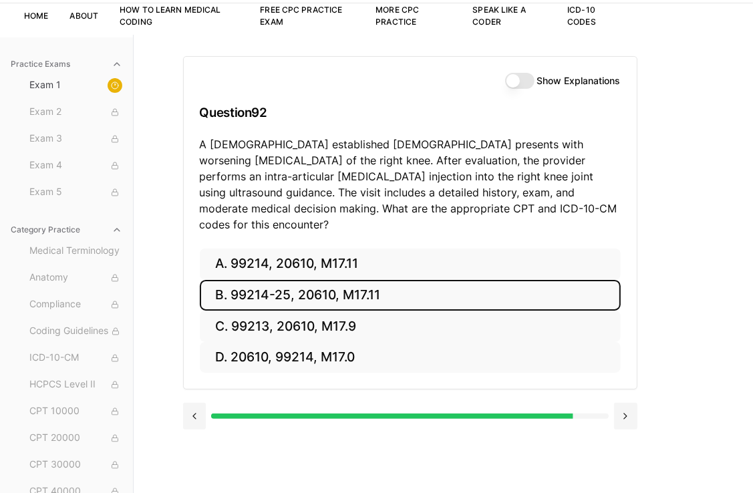
click at [322, 282] on button "B. 99214-25, 20610, M17.11" at bounding box center [410, 295] width 421 height 31
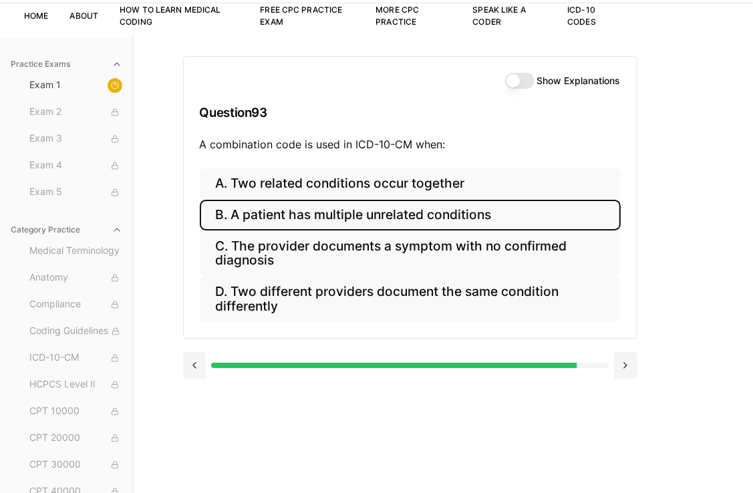
click at [410, 217] on button "B. A patient has multiple unrelated conditions" at bounding box center [410, 215] width 421 height 31
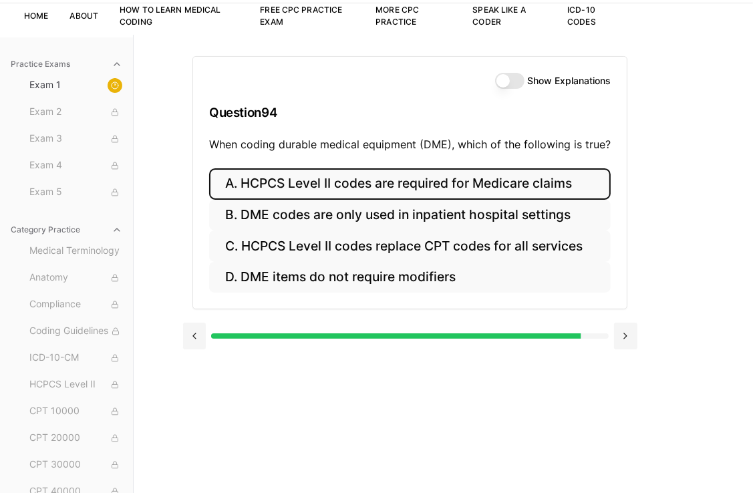
click at [387, 183] on button "A. HCPCS Level II codes are required for Medicare claims" at bounding box center [410, 183] width 402 height 31
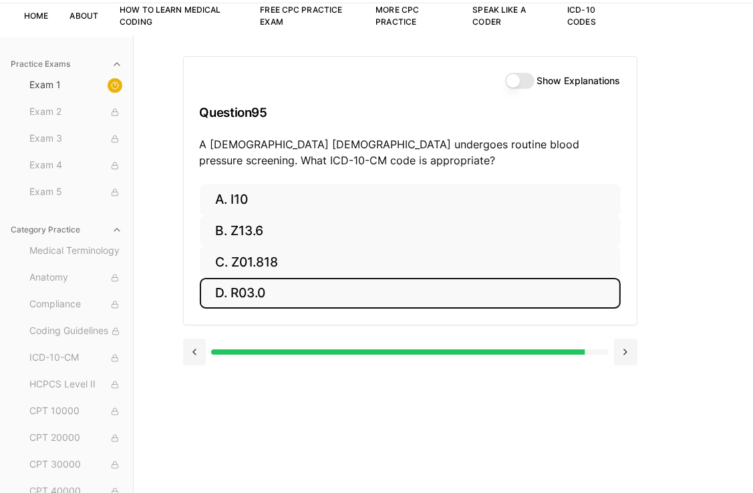
click at [300, 302] on button "D. R03.0" at bounding box center [410, 293] width 421 height 31
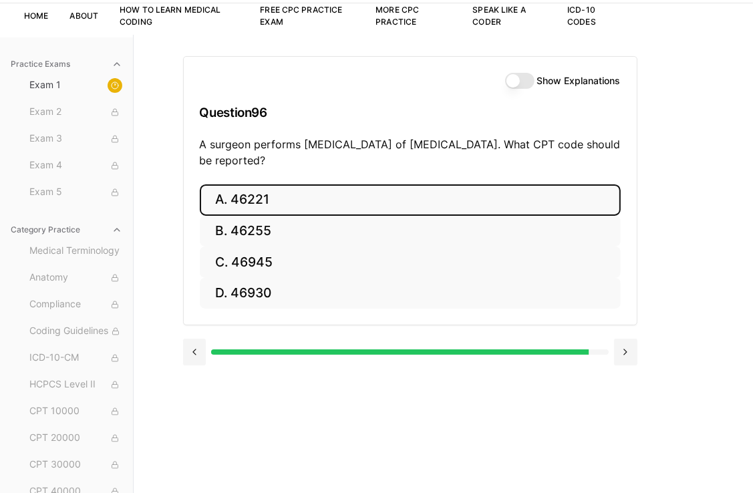
click at [274, 203] on button "A. 46221" at bounding box center [410, 200] width 421 height 31
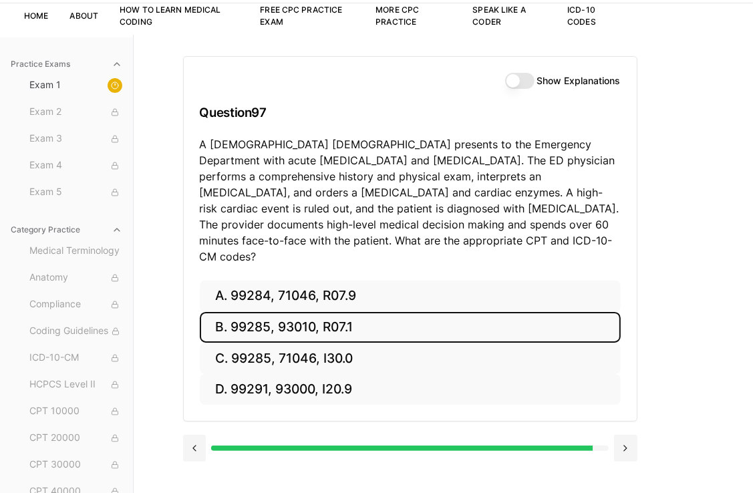
click at [241, 312] on button "B. 99285, 93010, R07.1" at bounding box center [410, 327] width 421 height 31
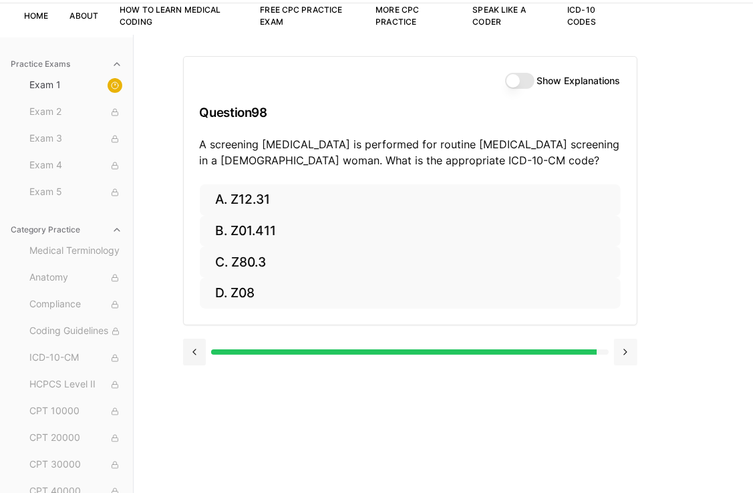
click at [626, 349] on button at bounding box center [625, 352] width 23 height 27
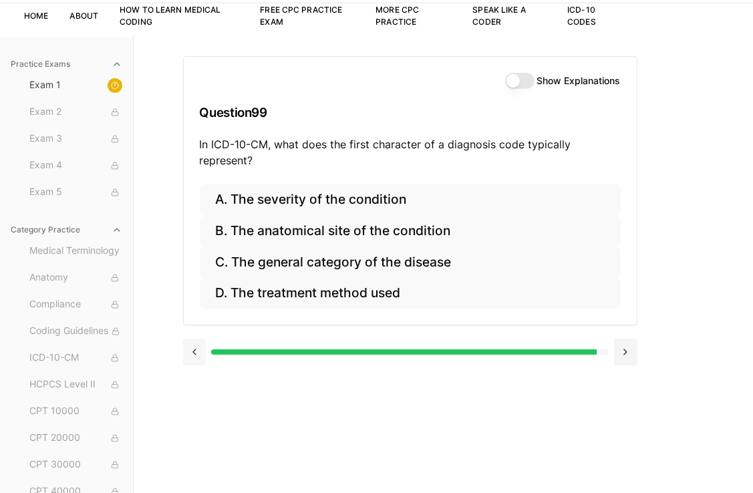
click at [193, 354] on button at bounding box center [194, 352] width 23 height 27
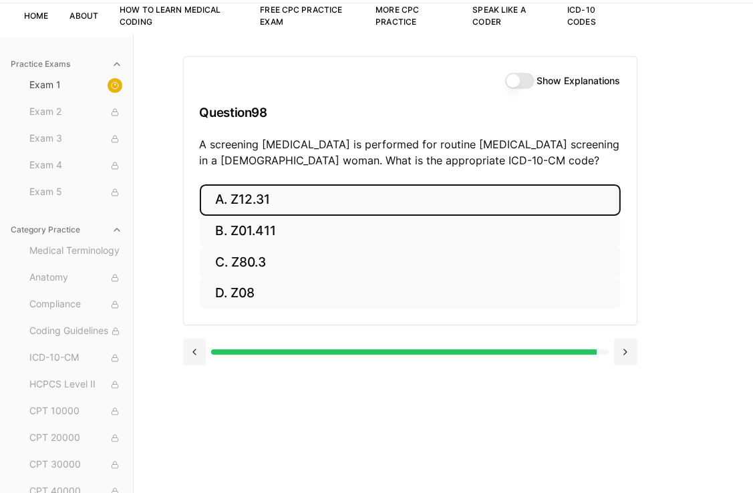
click at [231, 199] on button "A. Z12.31" at bounding box center [410, 200] width 421 height 31
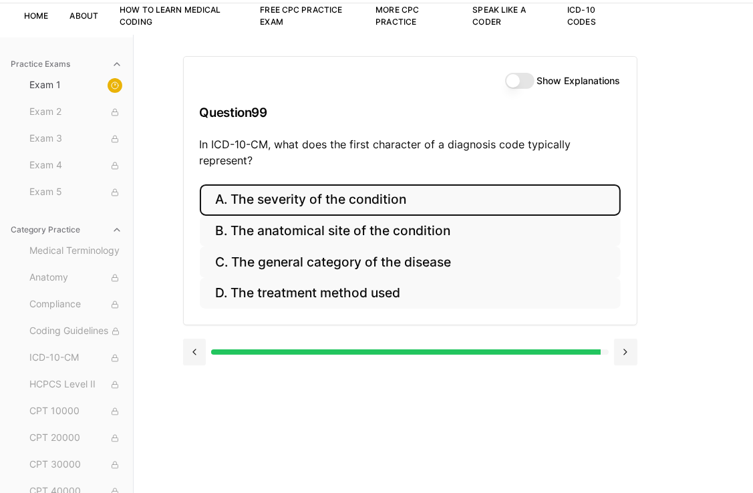
click at [258, 197] on button "A. The severity of the condition" at bounding box center [410, 200] width 421 height 31
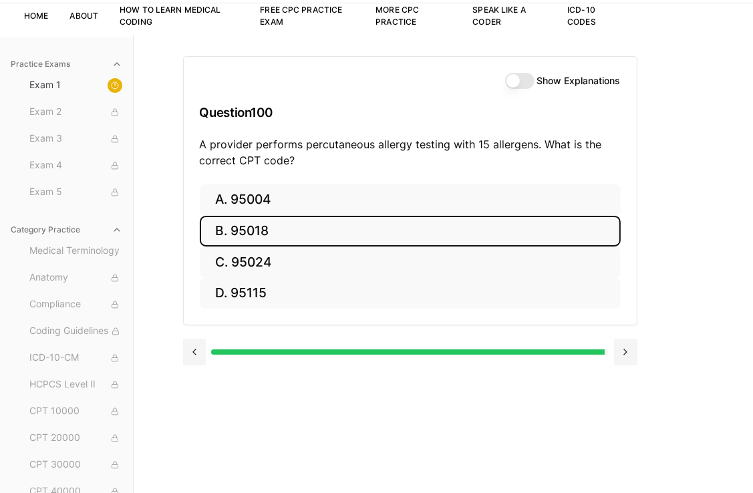
click at [222, 235] on button "B. 95018" at bounding box center [410, 231] width 421 height 31
